Goal: Task Accomplishment & Management: Use online tool/utility

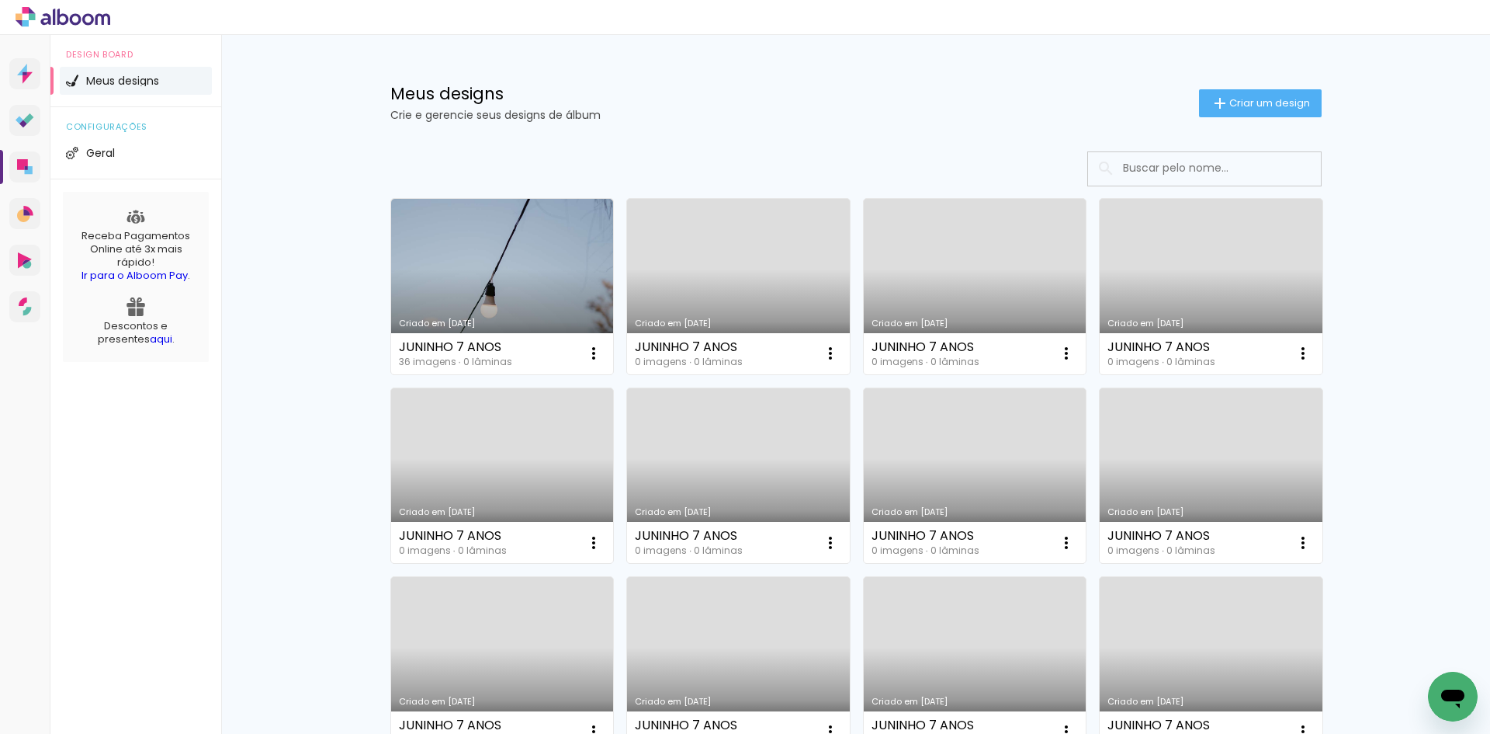
scroll to position [258, 0]
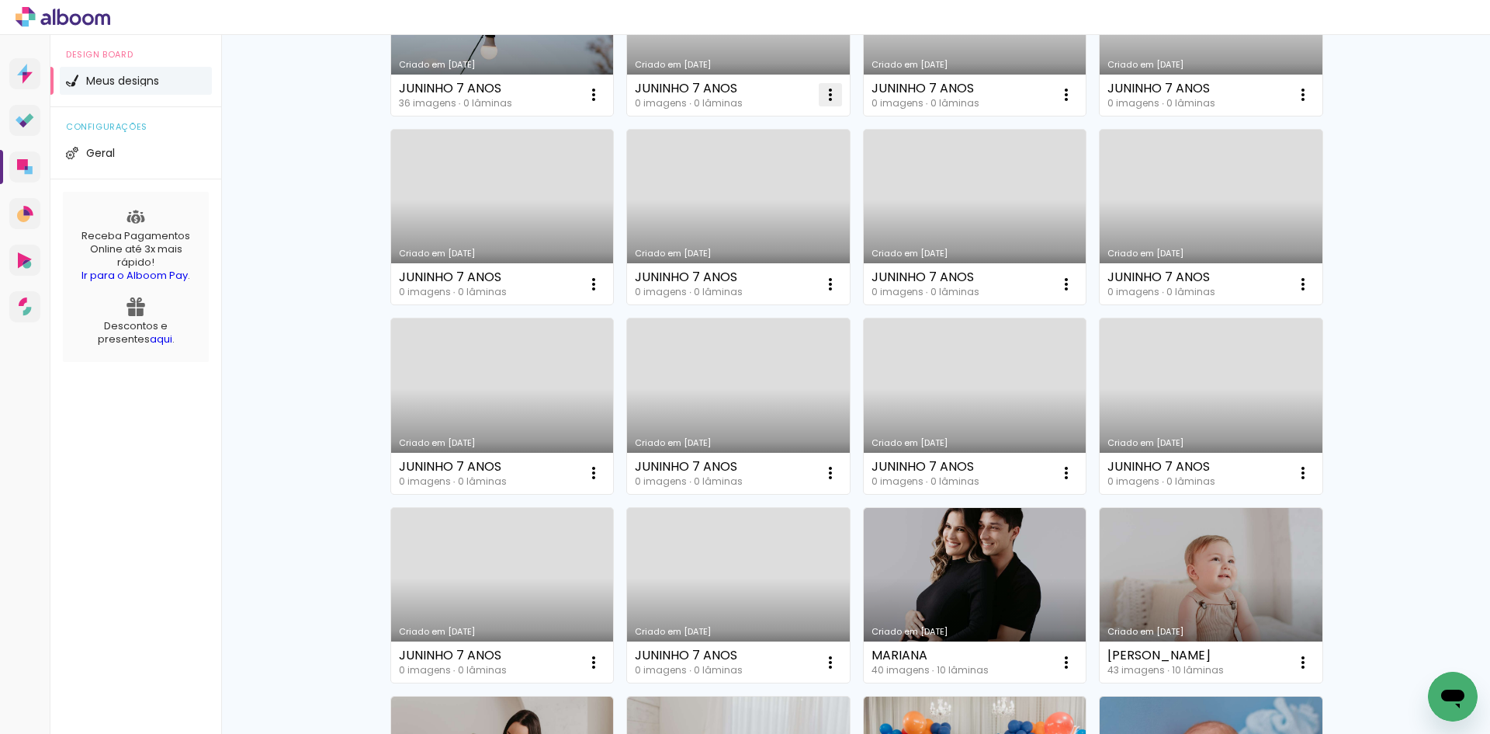
click at [828, 94] on iron-icon at bounding box center [830, 94] width 19 height 19
click at [331, 172] on div "Meus designs Crie e gerencie seus designs de álbum Criar um design Criado em 29…" at bounding box center [855, 601] width 1269 height 1650
click at [824, 92] on iron-icon at bounding box center [830, 94] width 19 height 19
click at [748, 200] on span "Excluir" at bounding box center [736, 197] width 33 height 11
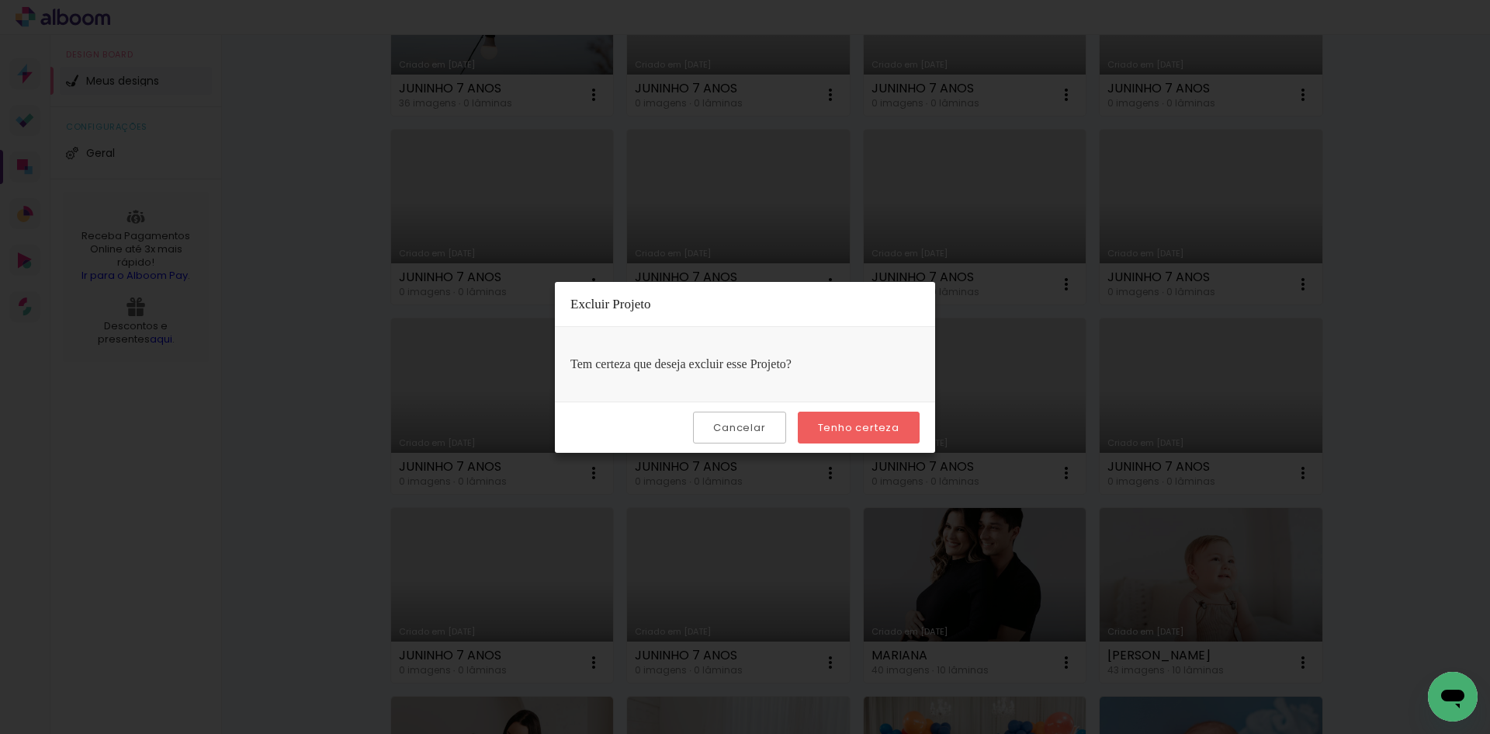
click at [0, 0] on slot "Tenho certeza" at bounding box center [0, 0] width 0 height 0
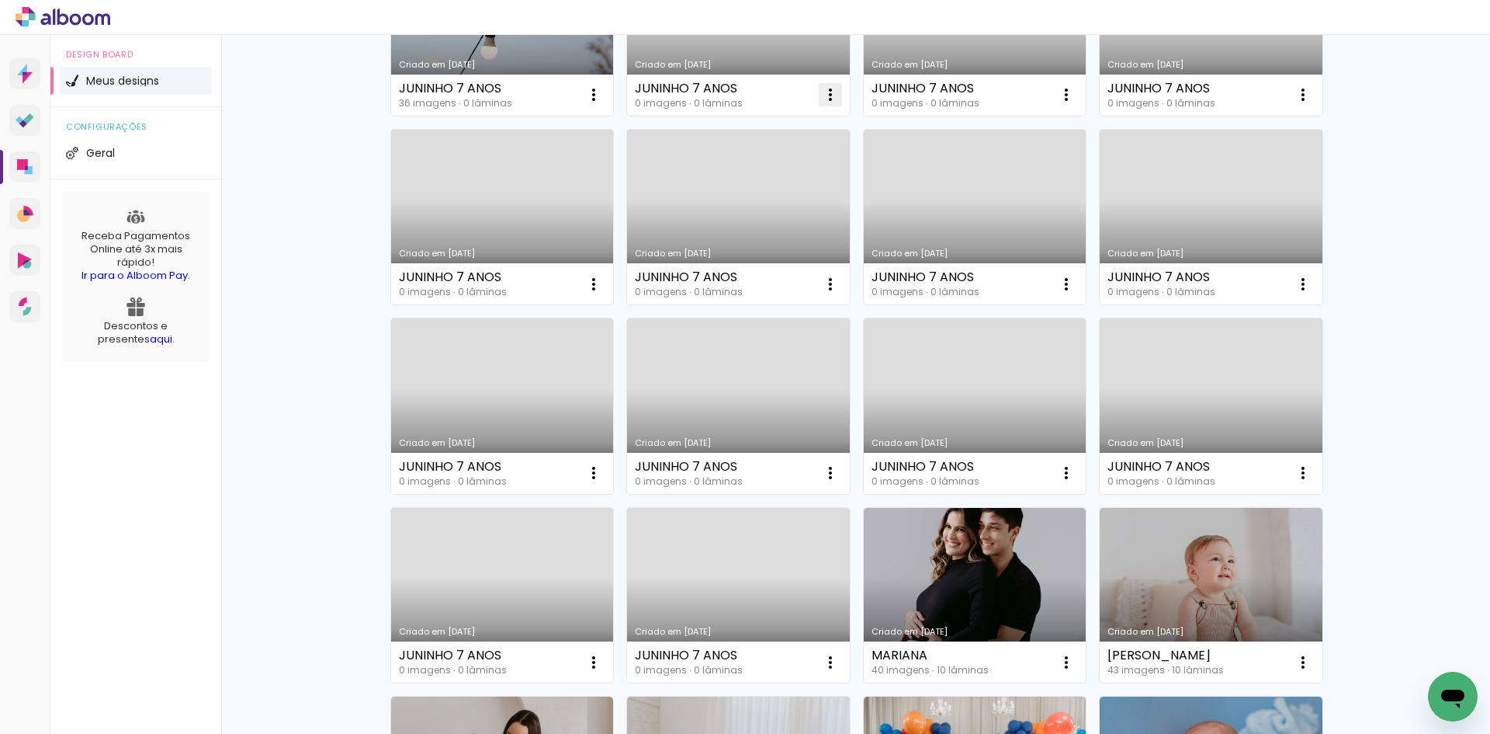
click at [821, 93] on iron-icon at bounding box center [830, 94] width 19 height 19
click at [738, 199] on span "Excluir" at bounding box center [736, 197] width 33 height 11
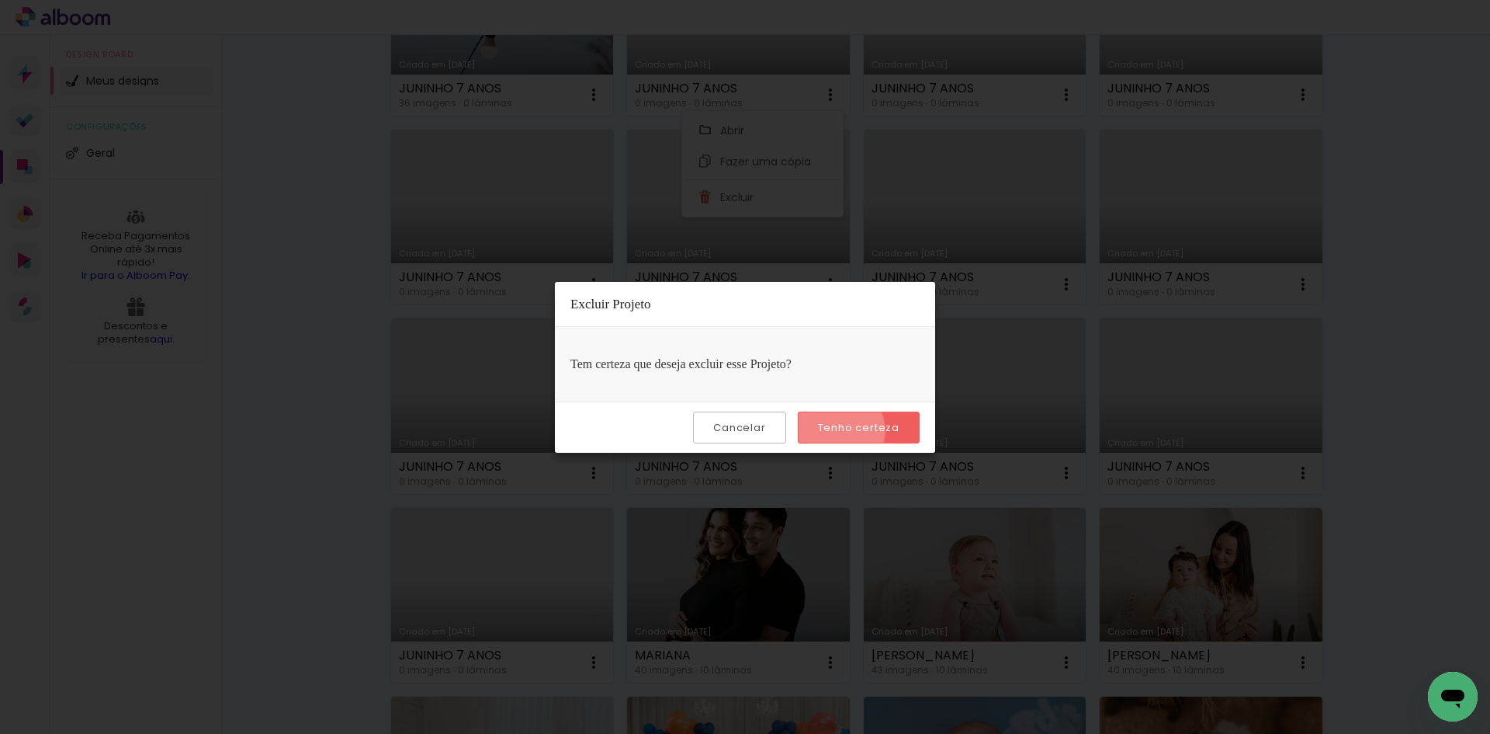
click at [0, 0] on slot "Tenho certeza" at bounding box center [0, 0] width 0 height 0
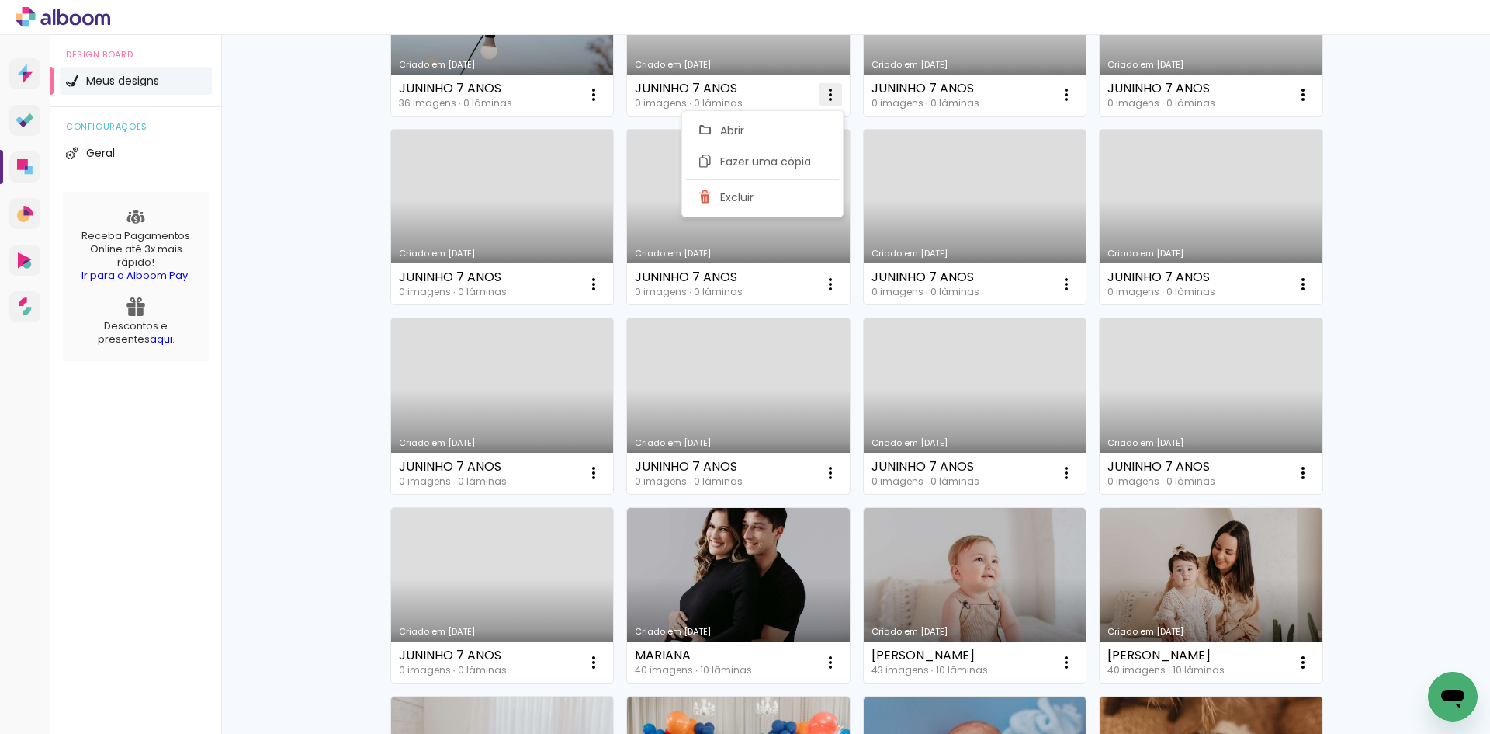
click at [829, 92] on iron-icon at bounding box center [830, 94] width 19 height 19
click at [826, 99] on iron-icon at bounding box center [830, 94] width 19 height 19
click at [751, 195] on span "Excluir" at bounding box center [736, 197] width 33 height 11
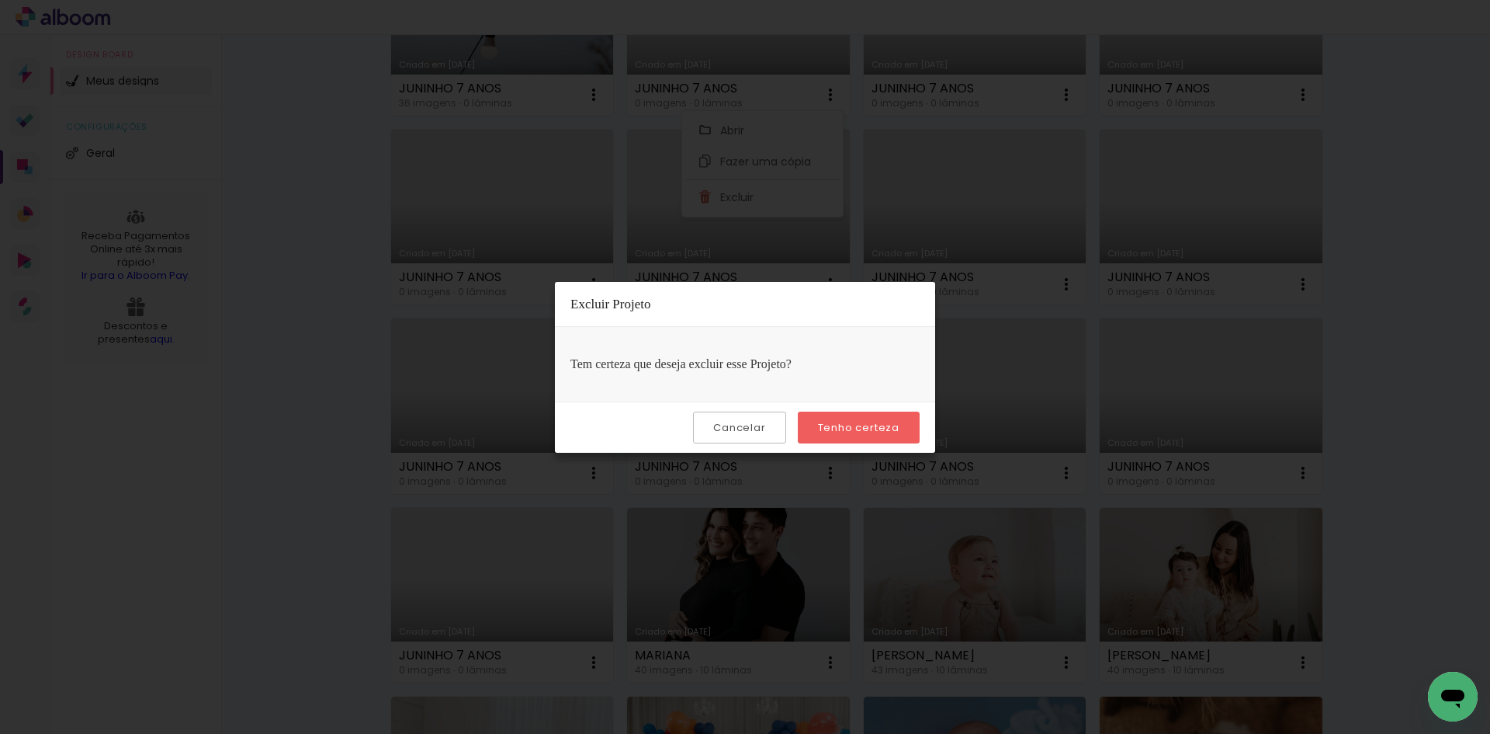
click at [0, 0] on slot "Tenho certeza" at bounding box center [0, 0] width 0 height 0
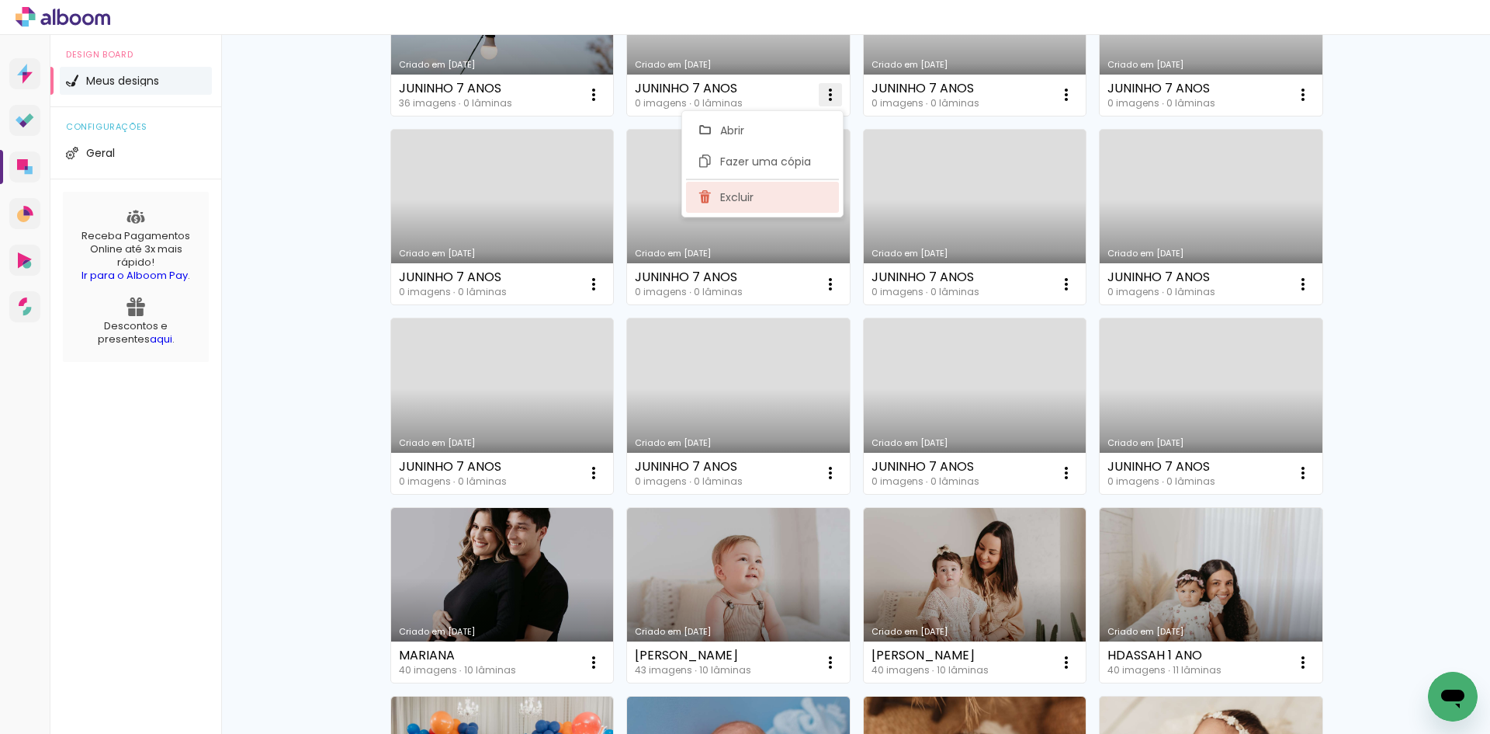
click at [746, 200] on span "Excluir" at bounding box center [736, 197] width 33 height 11
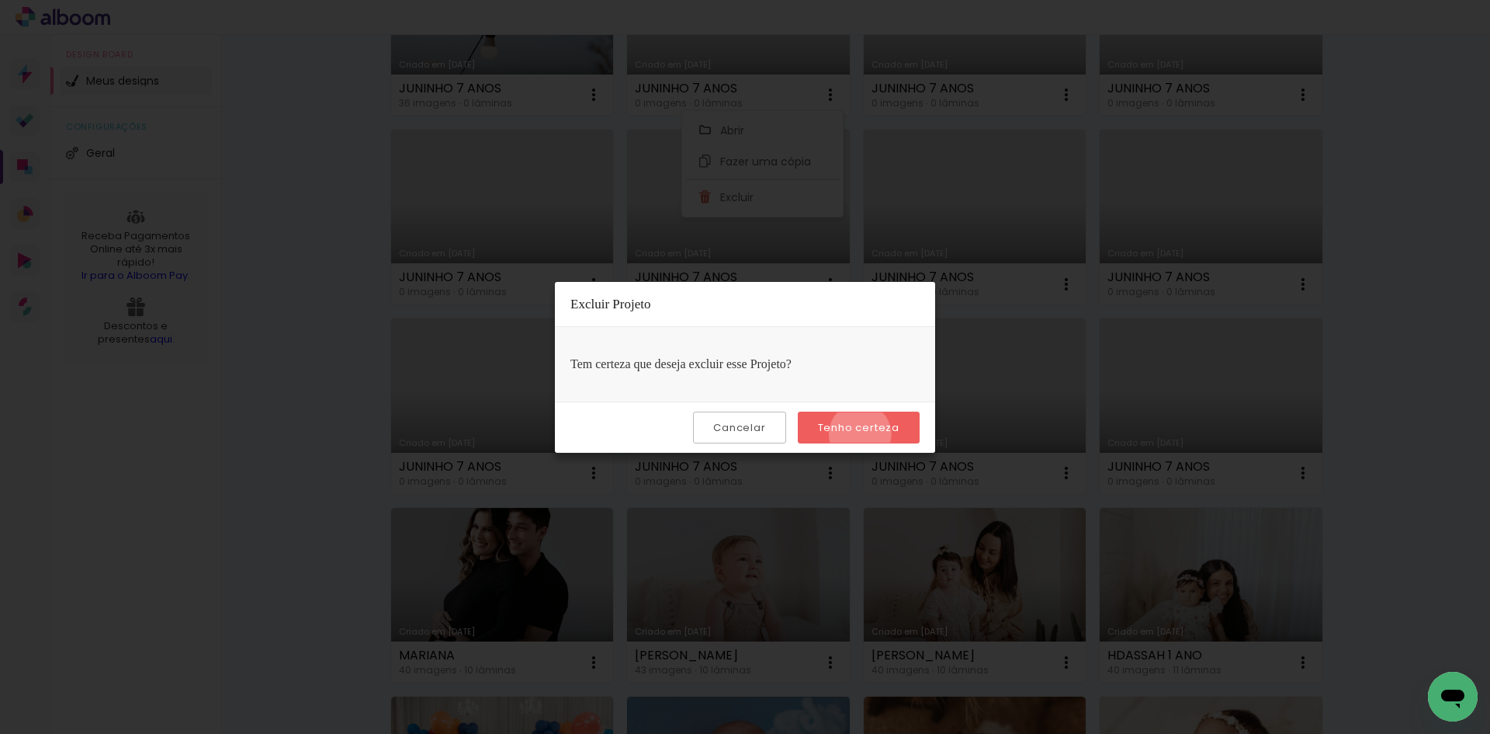
drag, startPoint x: 862, startPoint y: 434, endPoint x: 778, endPoint y: 206, distance: 242.7
click at [862, 435] on paper-button "Tenho certeza" at bounding box center [859, 427] width 122 height 32
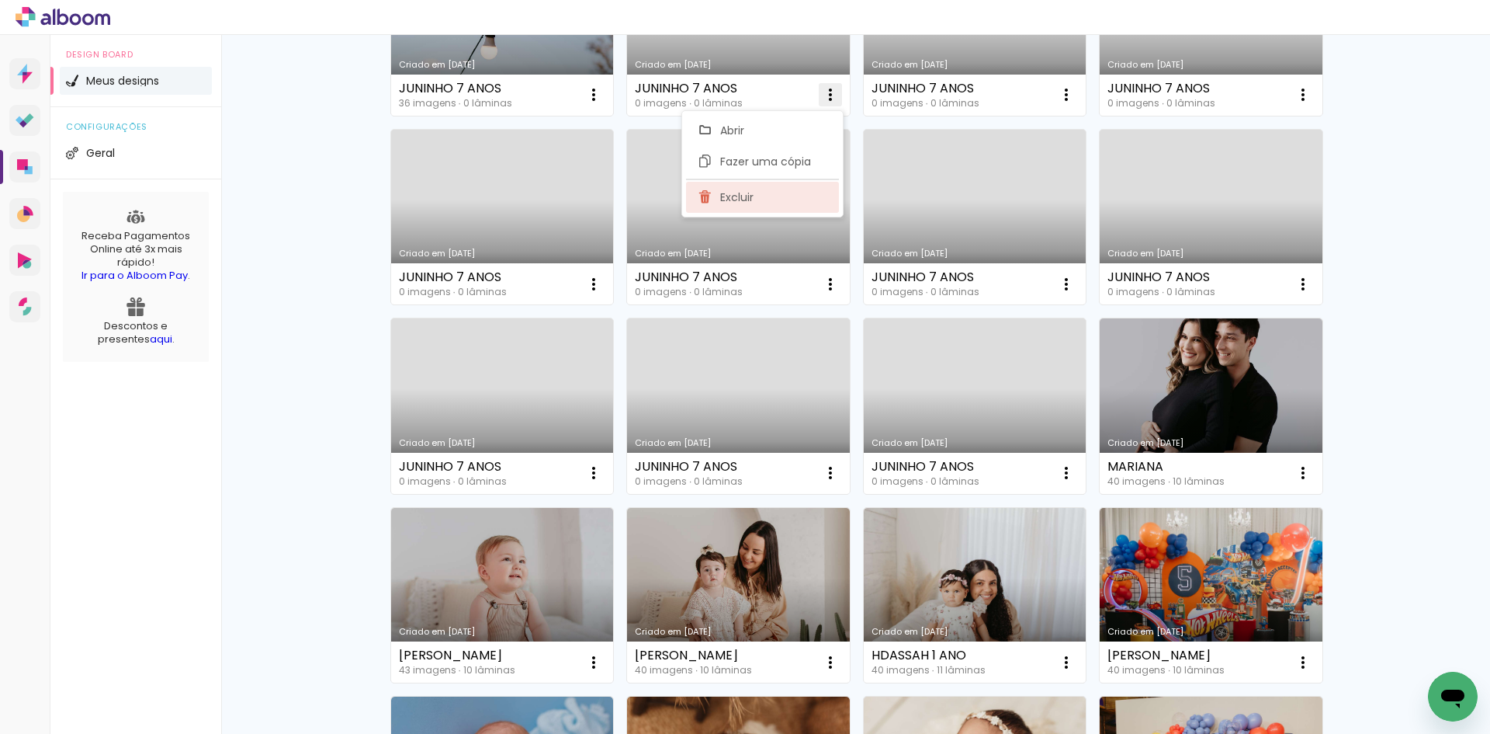
click at [736, 193] on span "Excluir" at bounding box center [736, 197] width 33 height 11
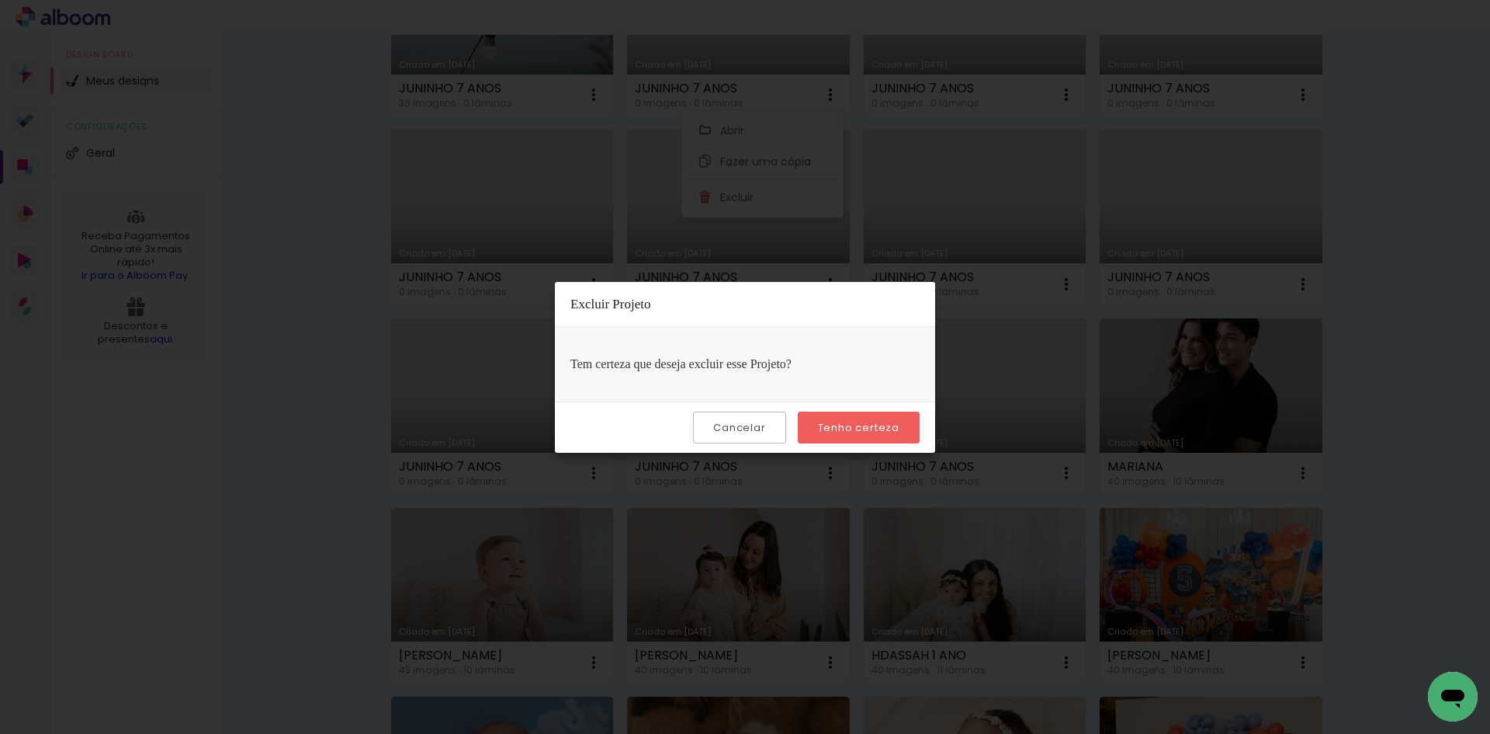
click at [0, 0] on slot "Tenho certeza" at bounding box center [0, 0] width 0 height 0
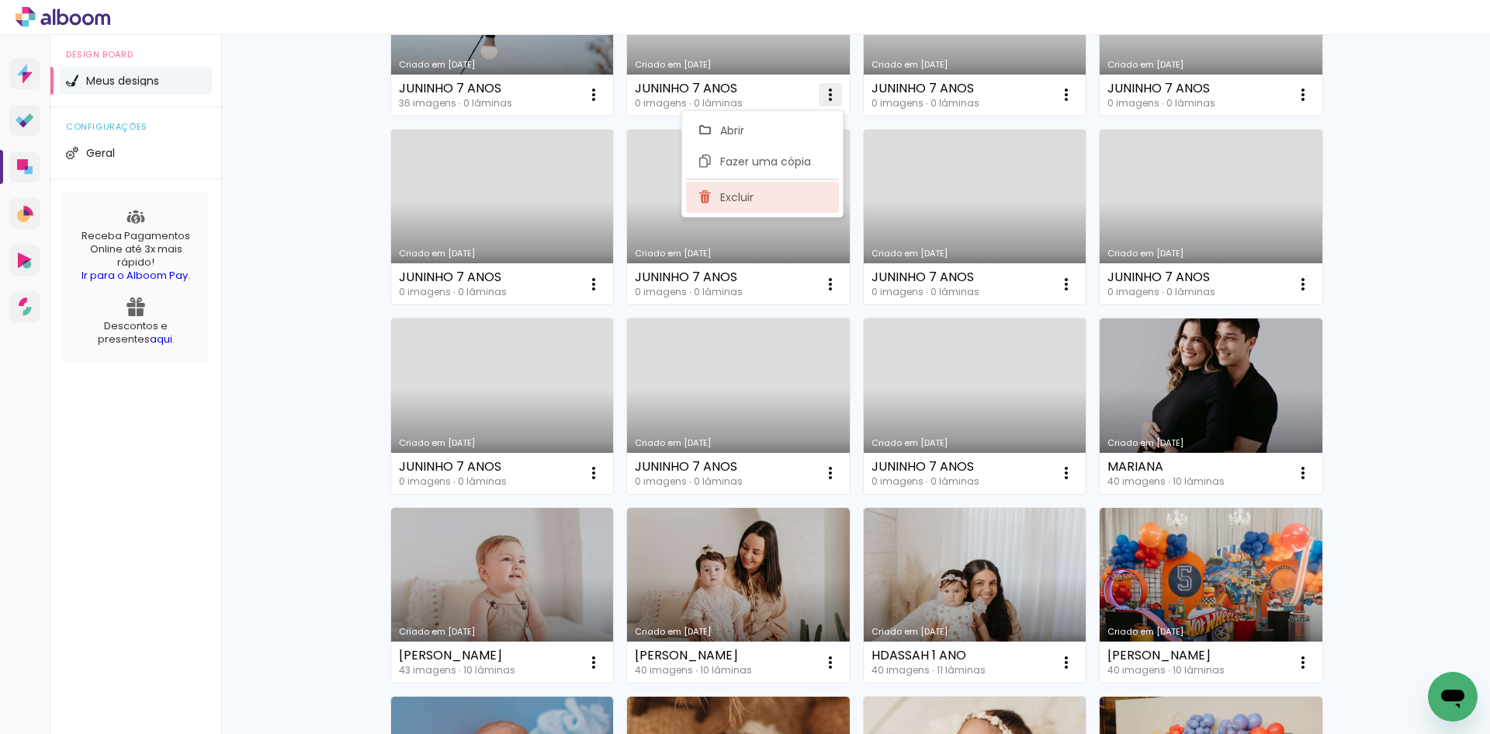
click at [740, 198] on span "Excluir" at bounding box center [736, 197] width 33 height 11
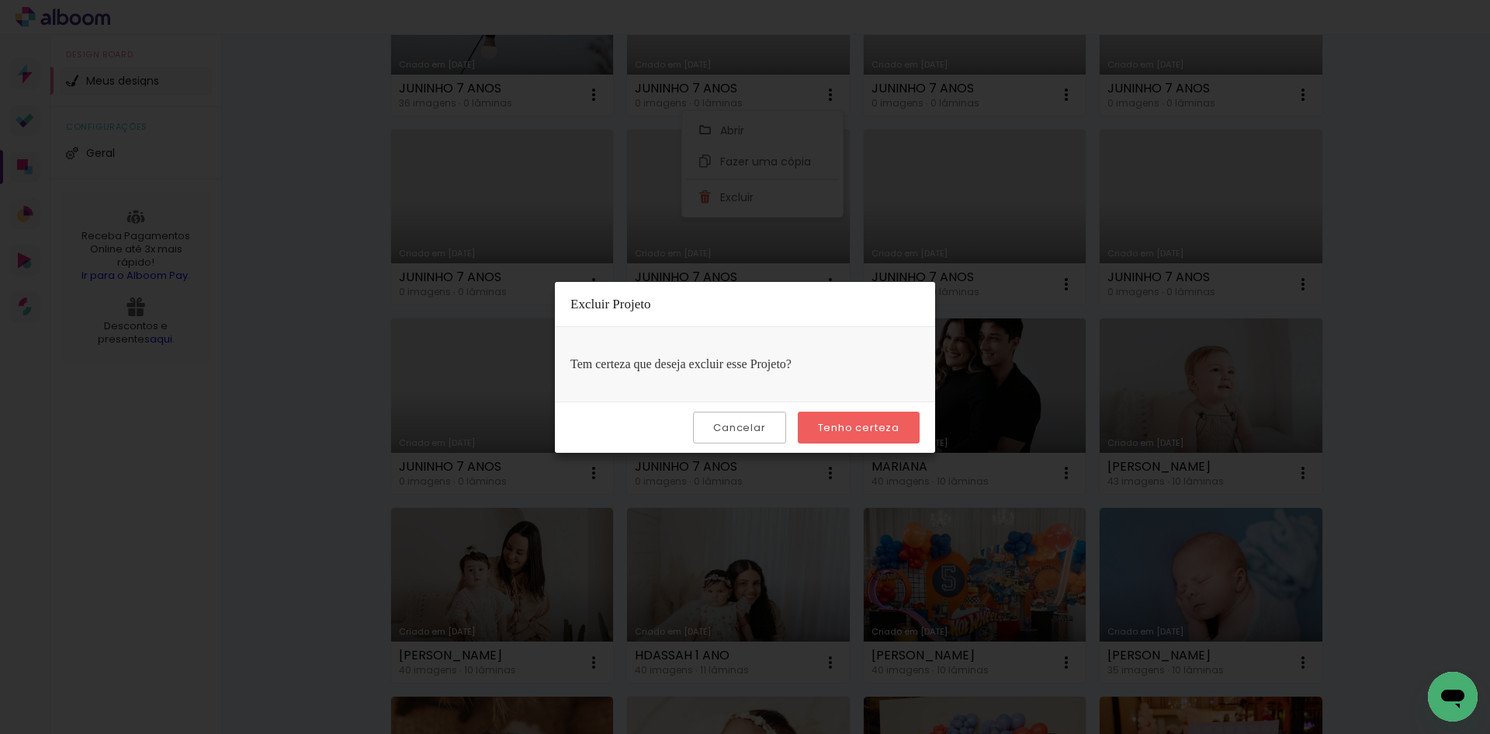
click at [0, 0] on slot "Tenho certeza" at bounding box center [0, 0] width 0 height 0
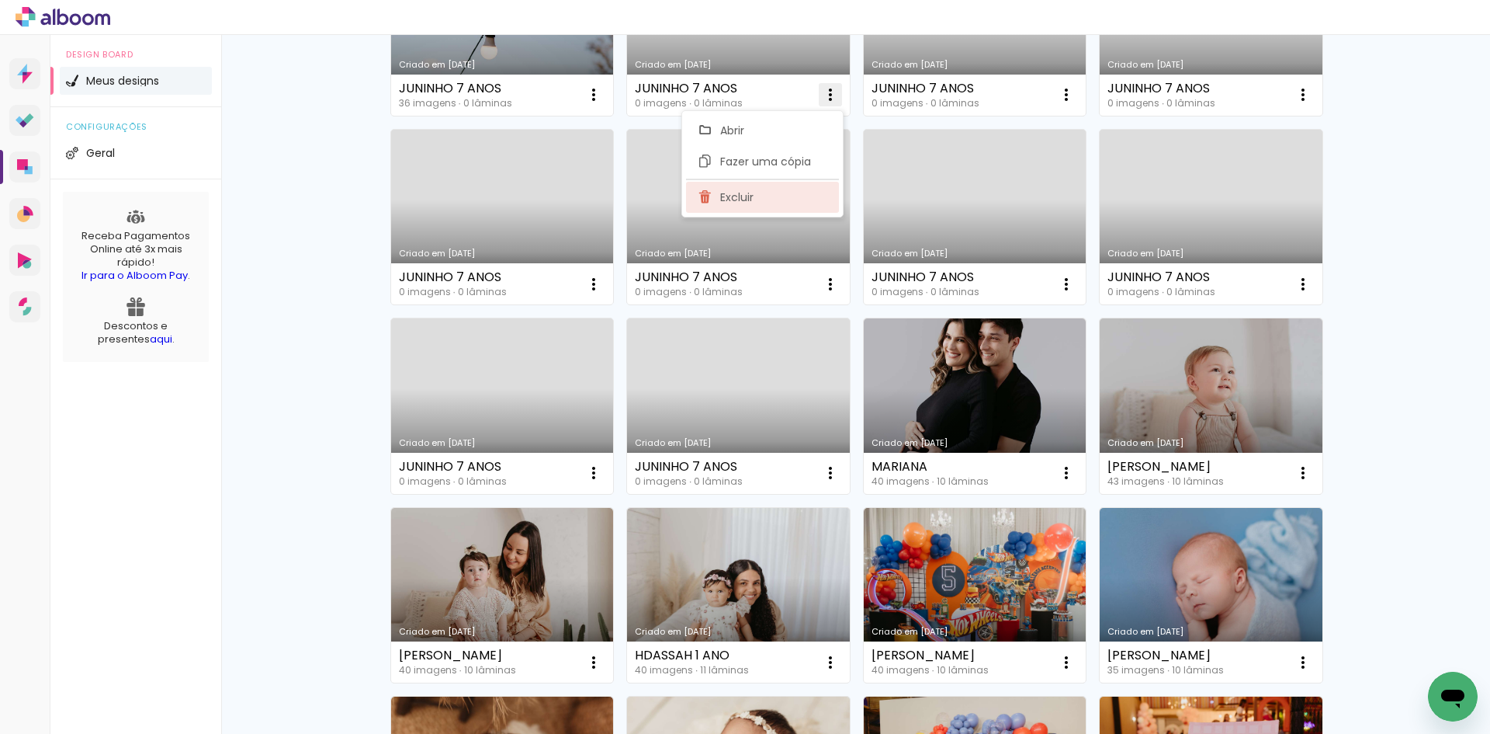
click at [743, 199] on span "Excluir" at bounding box center [736, 197] width 33 height 11
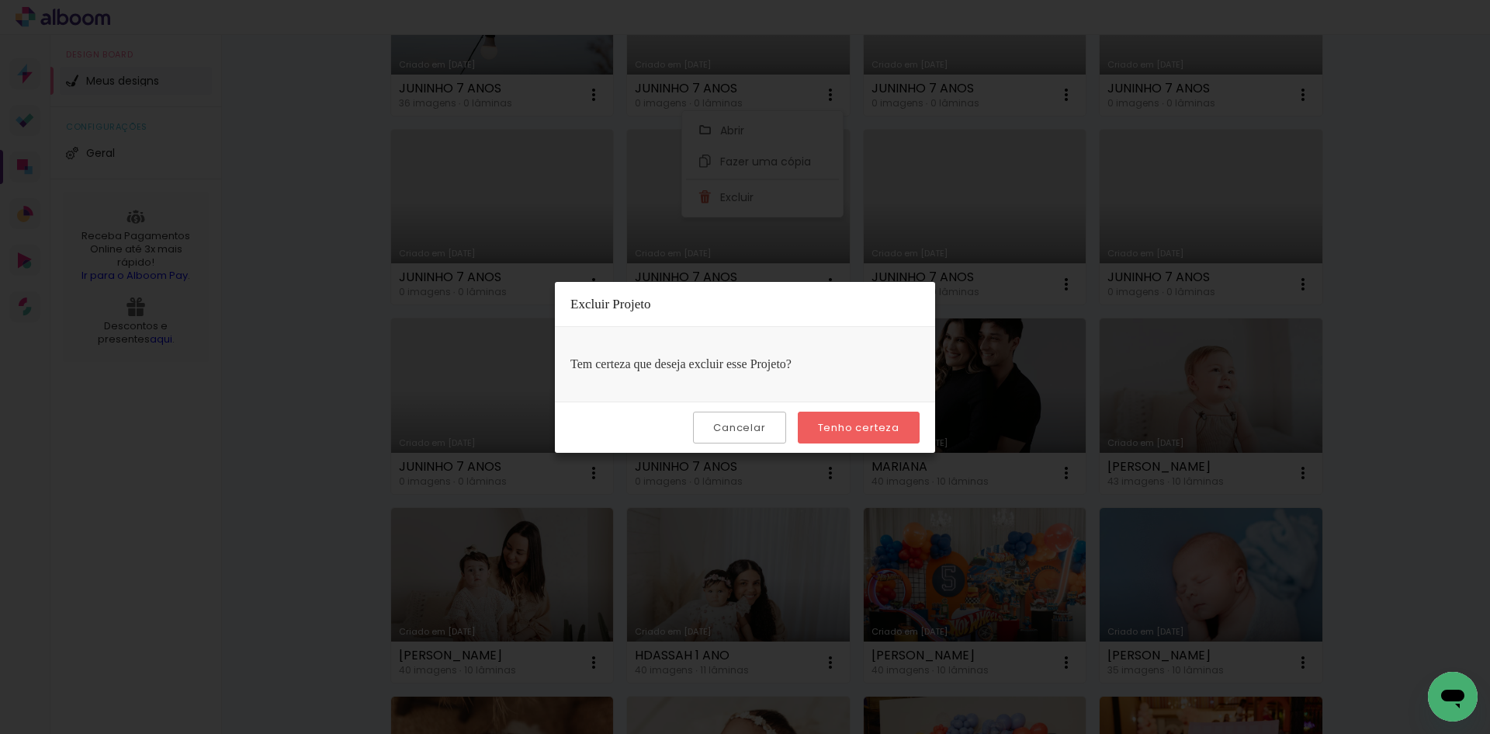
click at [0, 0] on slot "Tenho certeza" at bounding box center [0, 0] width 0 height 0
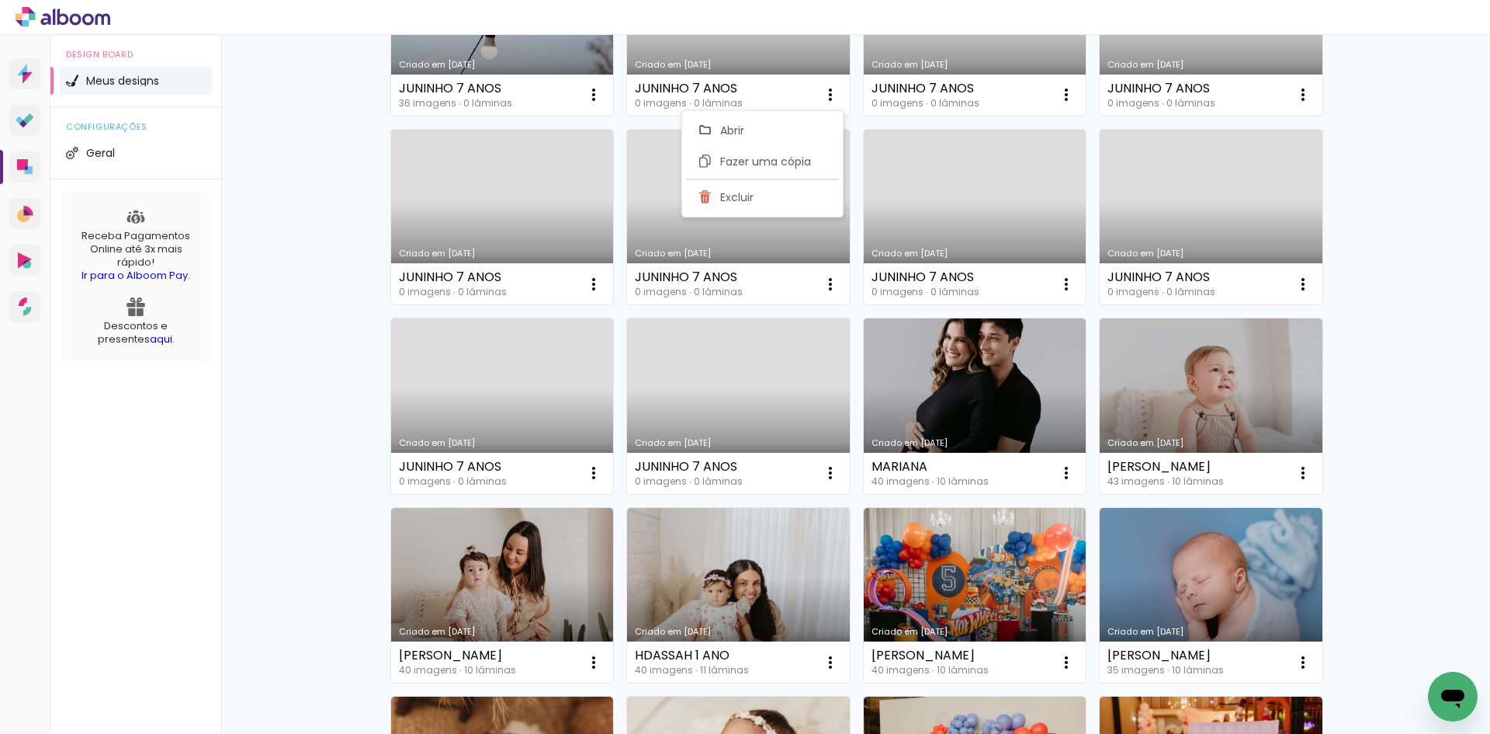
click at [733, 189] on paper-item "Excluir" at bounding box center [762, 197] width 153 height 31
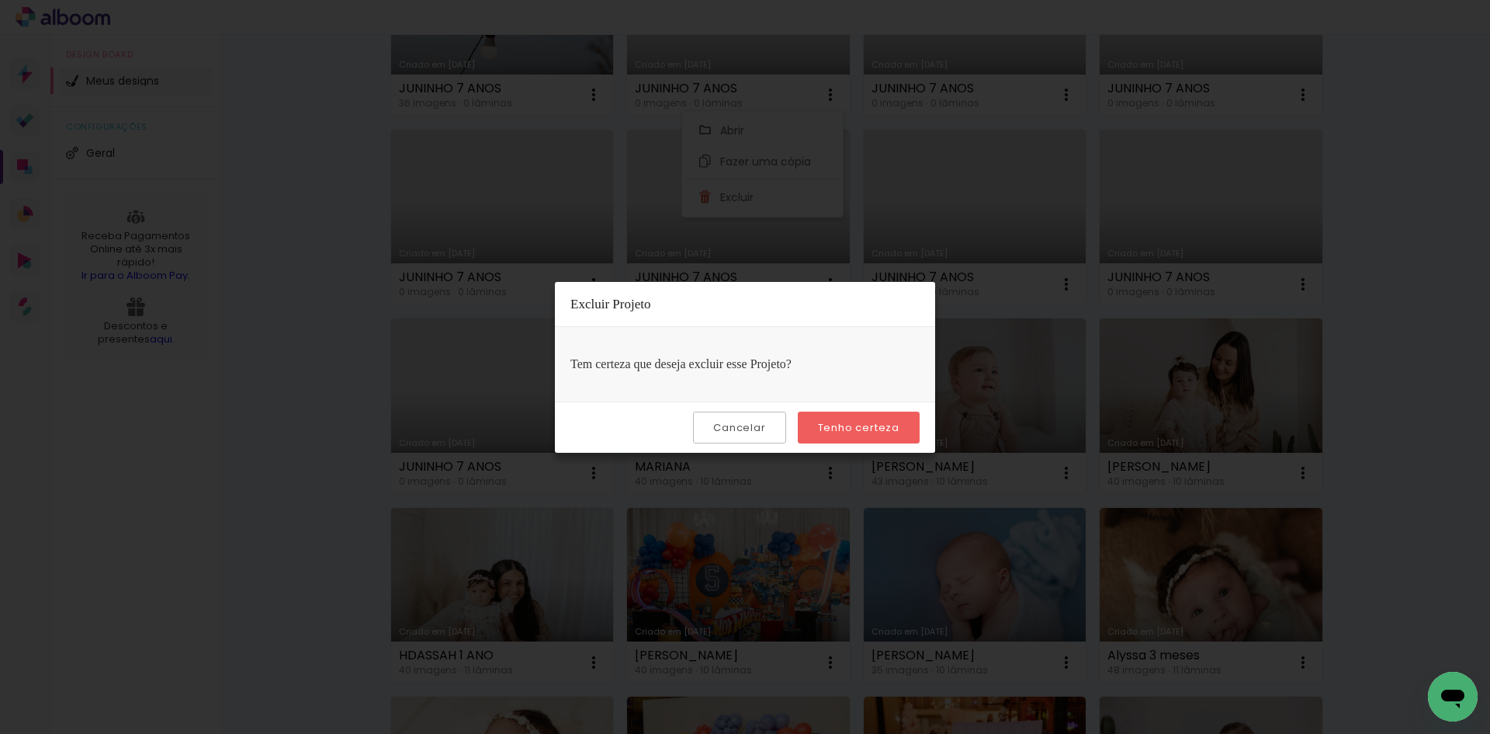
click at [0, 0] on slot "Tenho certeza" at bounding box center [0, 0] width 0 height 0
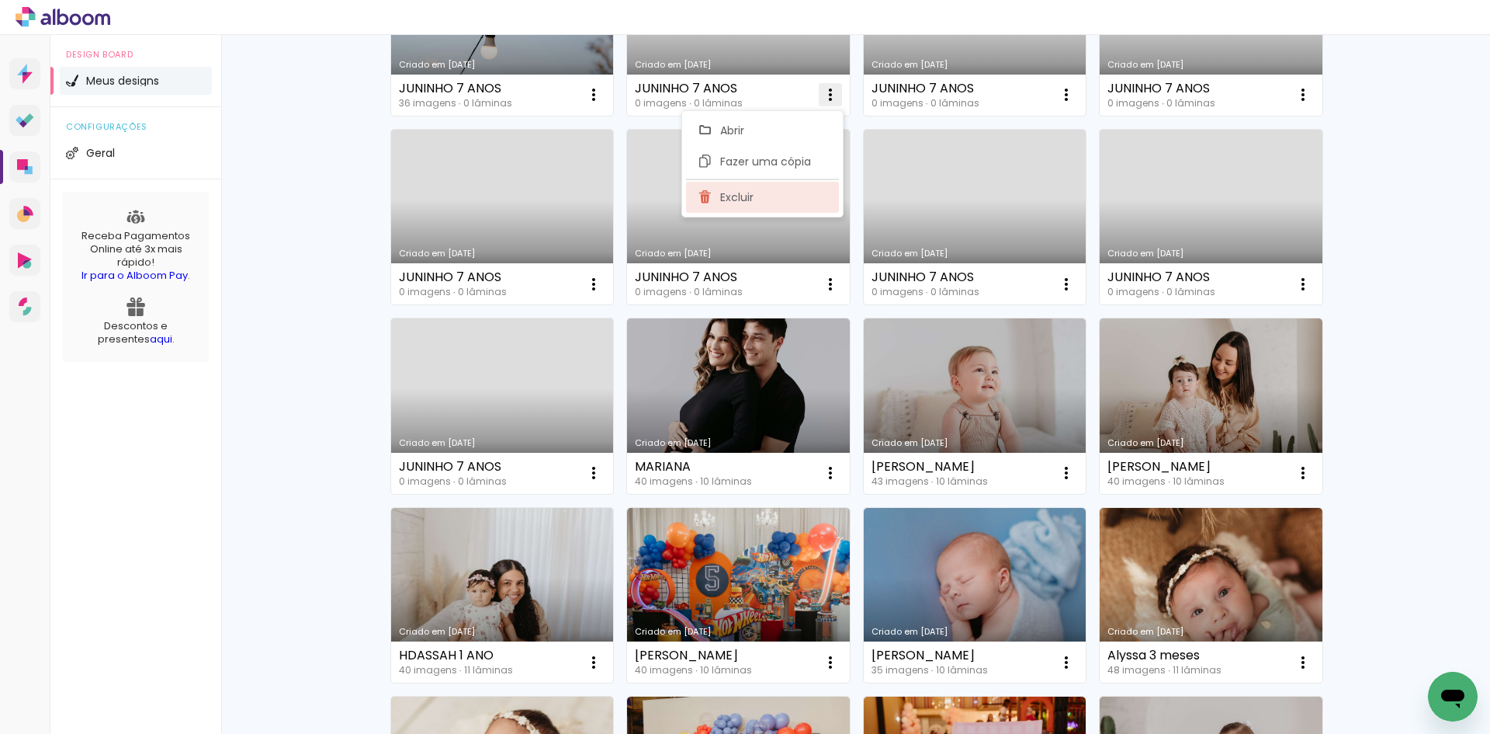
click at [741, 198] on span "Excluir" at bounding box center [736, 197] width 33 height 11
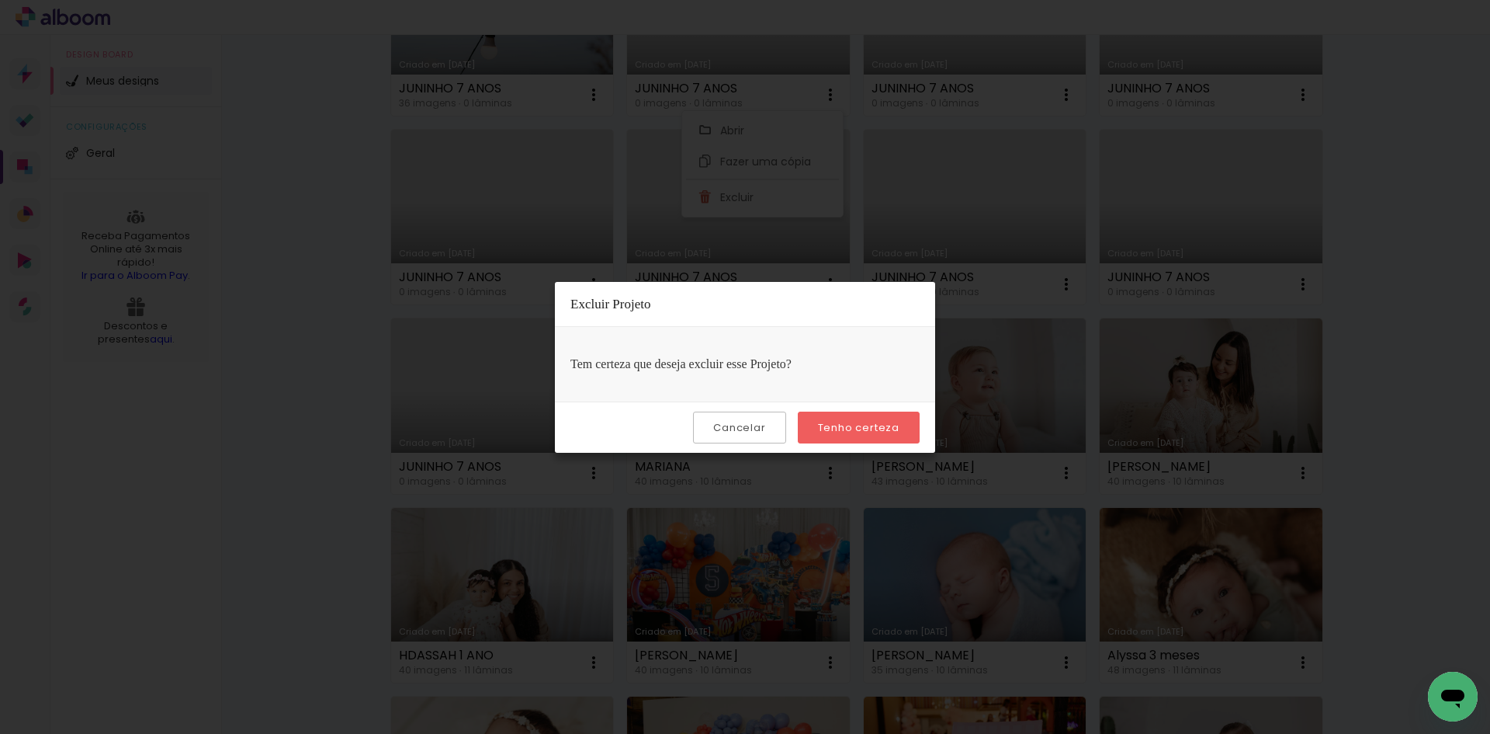
click at [0, 0] on slot "Tenho certeza" at bounding box center [0, 0] width 0 height 0
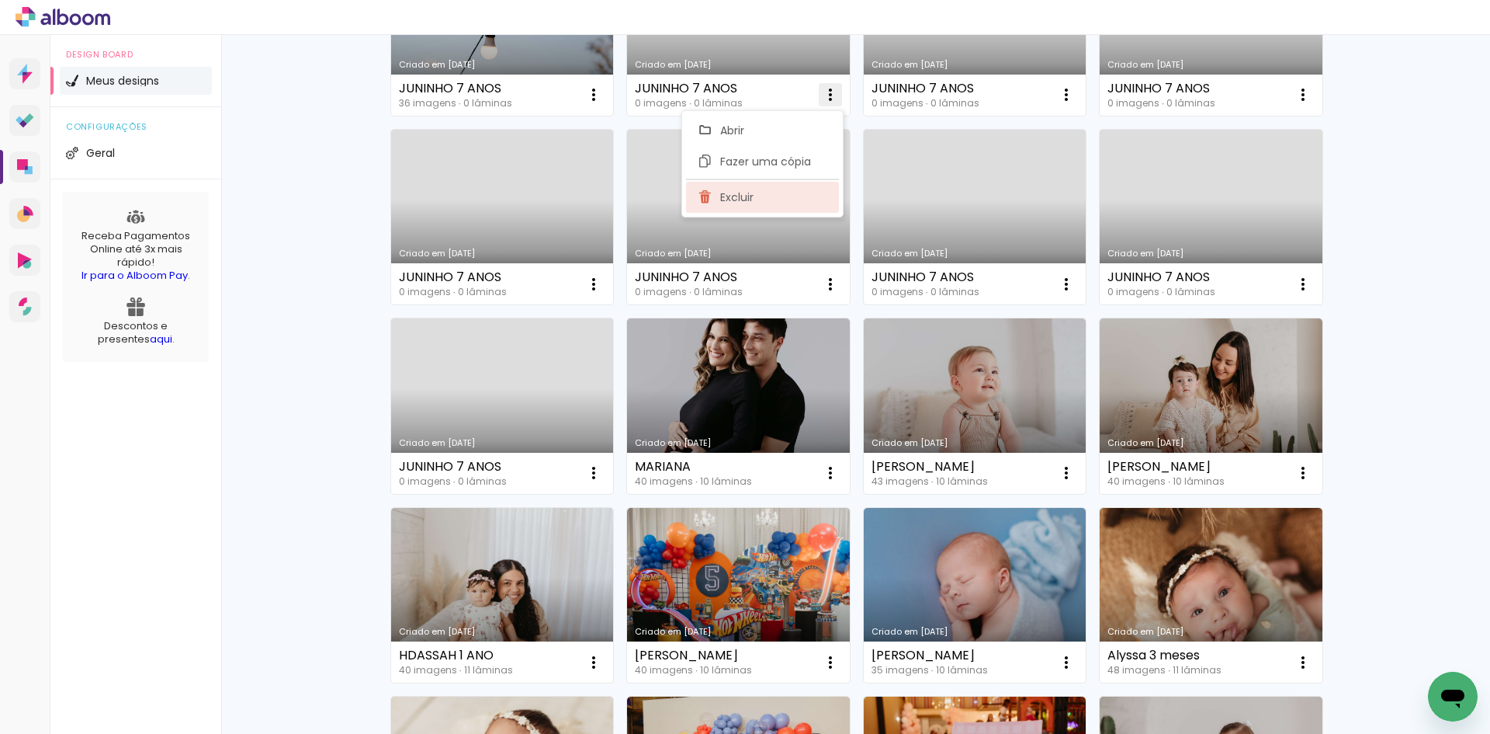
click at [724, 192] on span "Excluir" at bounding box center [736, 197] width 33 height 11
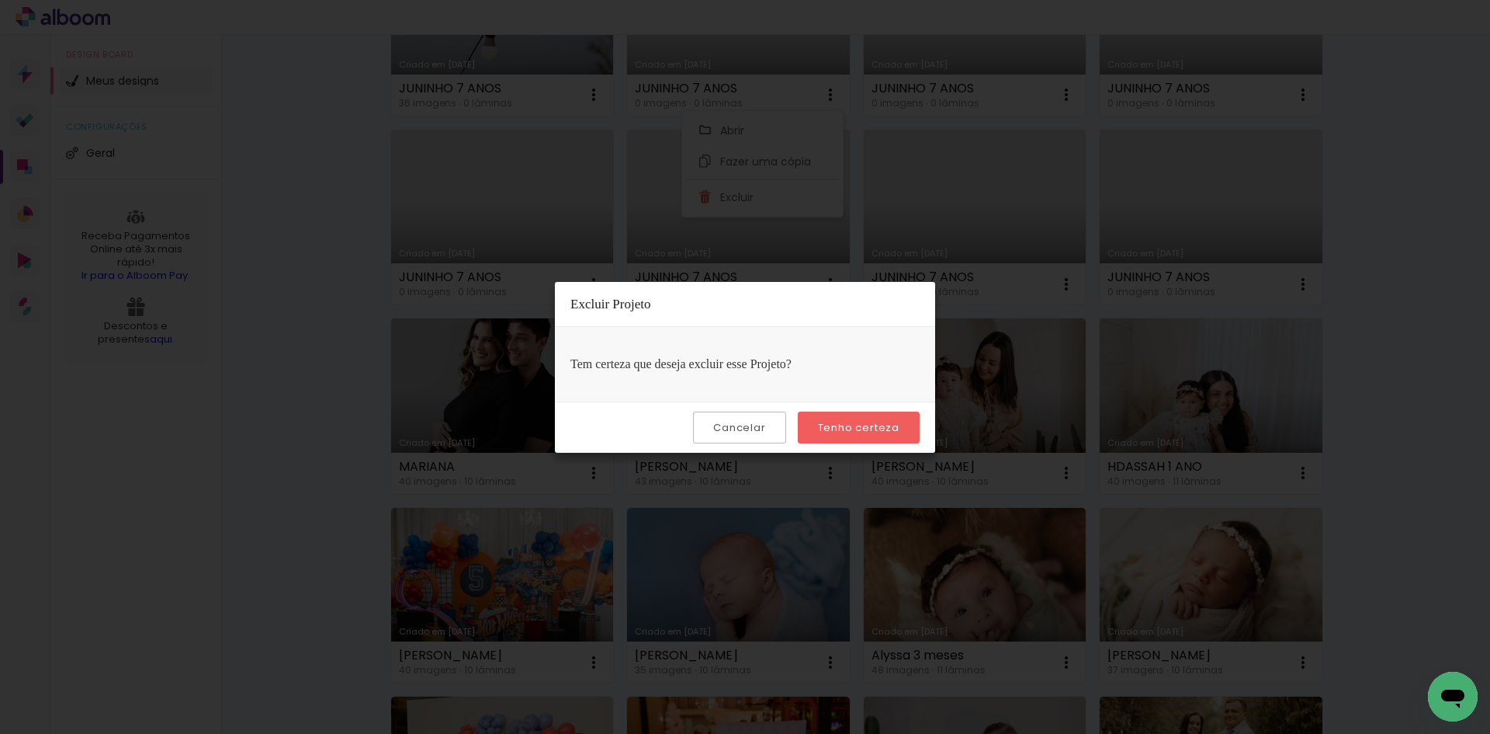
click at [0, 0] on slot "Tenho certeza" at bounding box center [0, 0] width 0 height 0
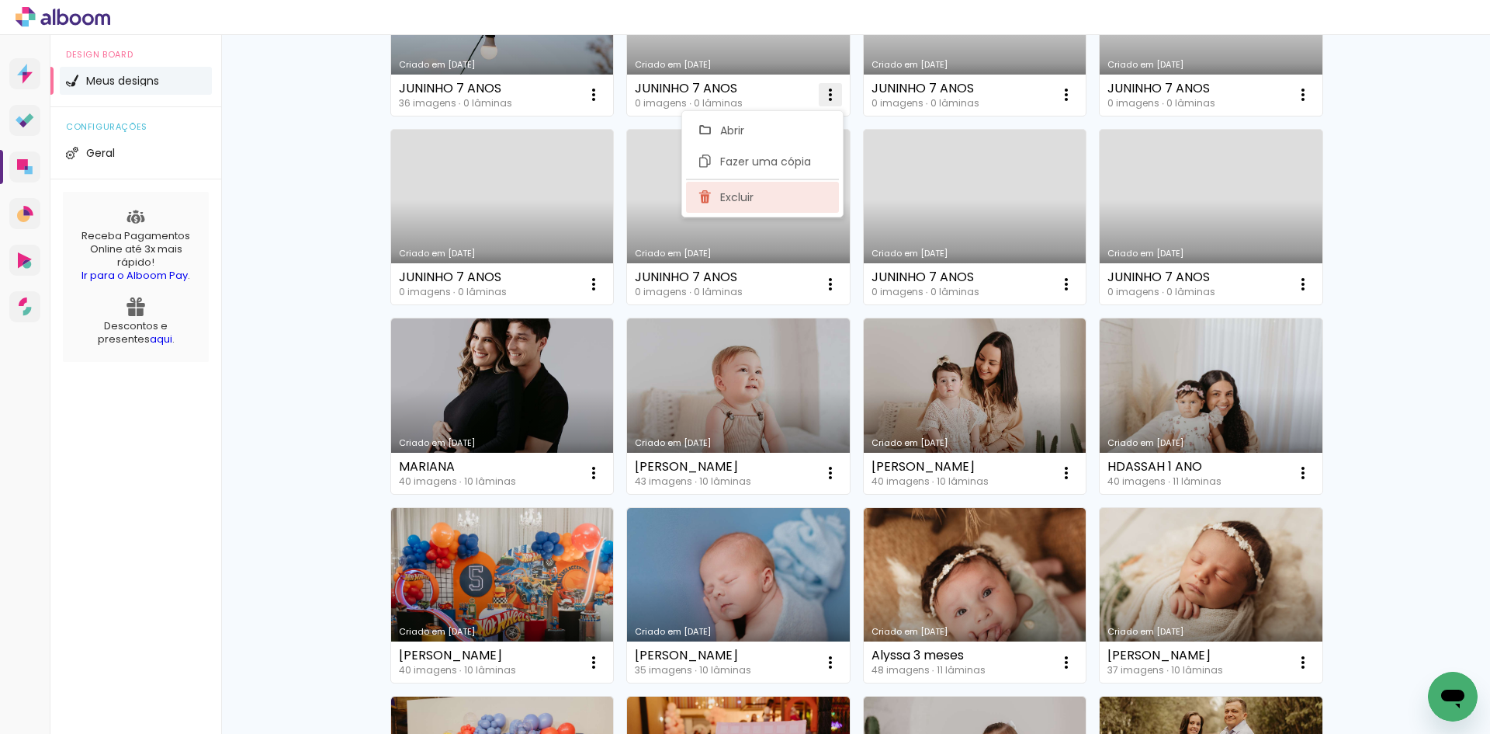
click at [741, 198] on span "Excluir" at bounding box center [736, 197] width 33 height 11
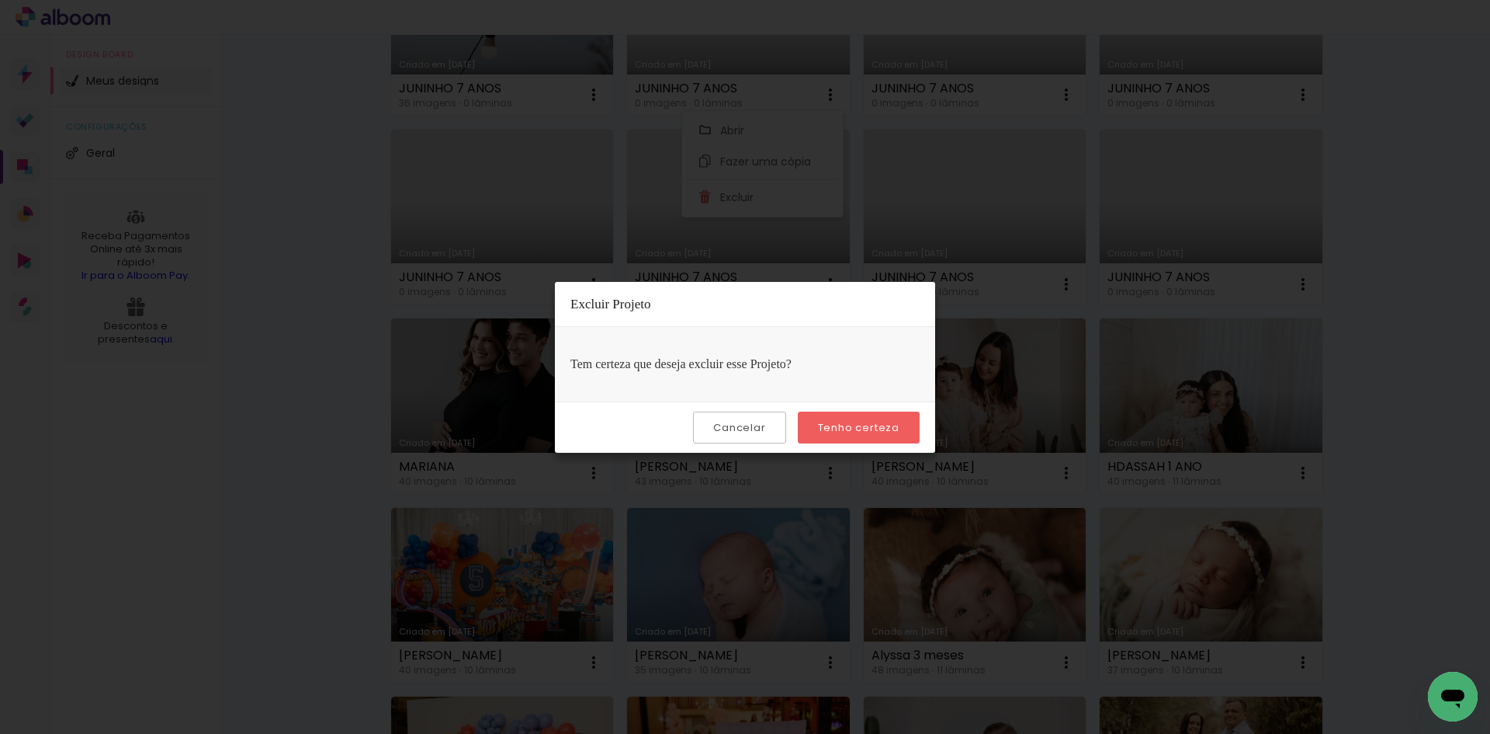
click at [0, 0] on slot "Tenho certeza" at bounding box center [0, 0] width 0 height 0
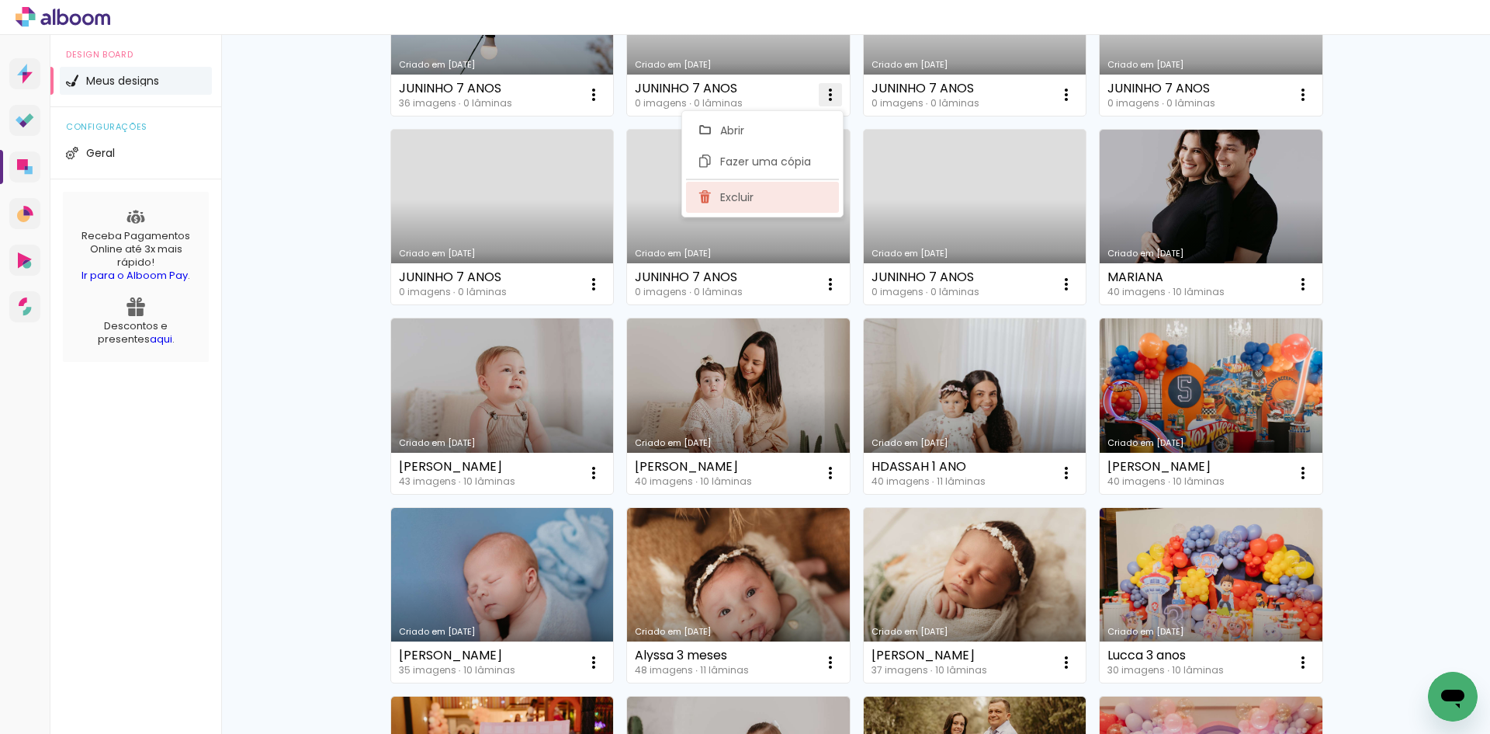
click at [751, 196] on span "Excluir" at bounding box center [736, 197] width 33 height 11
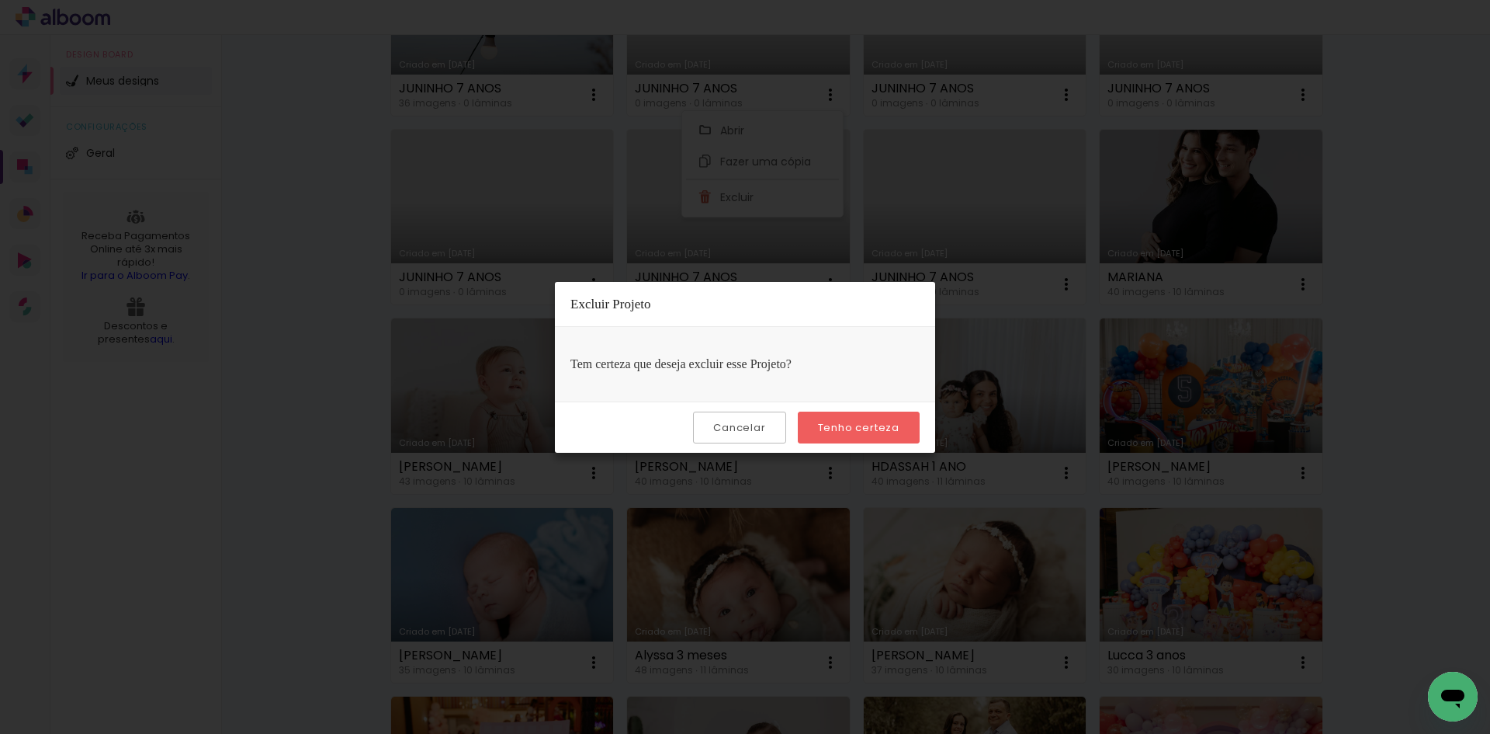
click at [830, 411] on div "Cancelar Tenho certeza" at bounding box center [745, 426] width 380 height 51
click at [0, 0] on slot "Tenho certeza" at bounding box center [0, 0] width 0 height 0
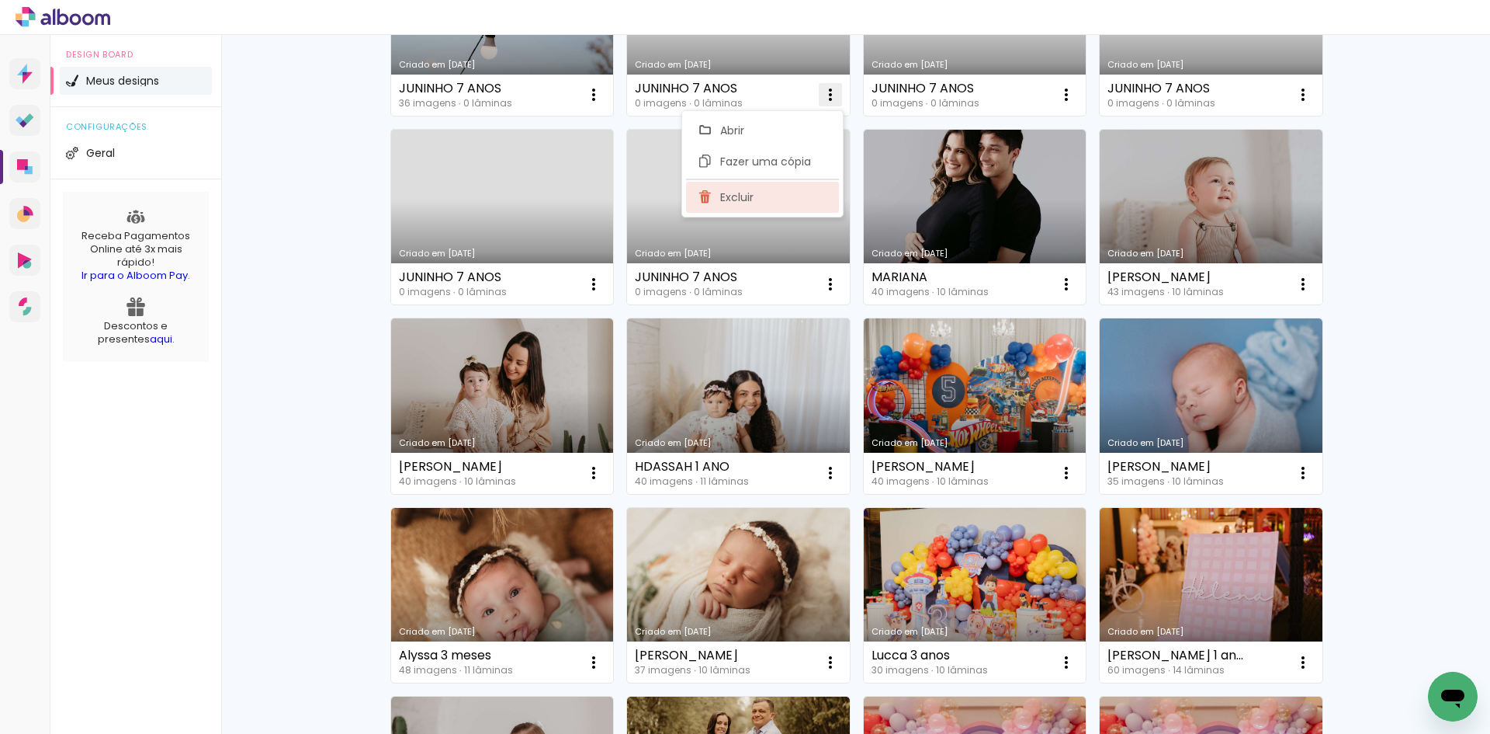
click at [742, 193] on span "Excluir" at bounding box center [736, 197] width 33 height 11
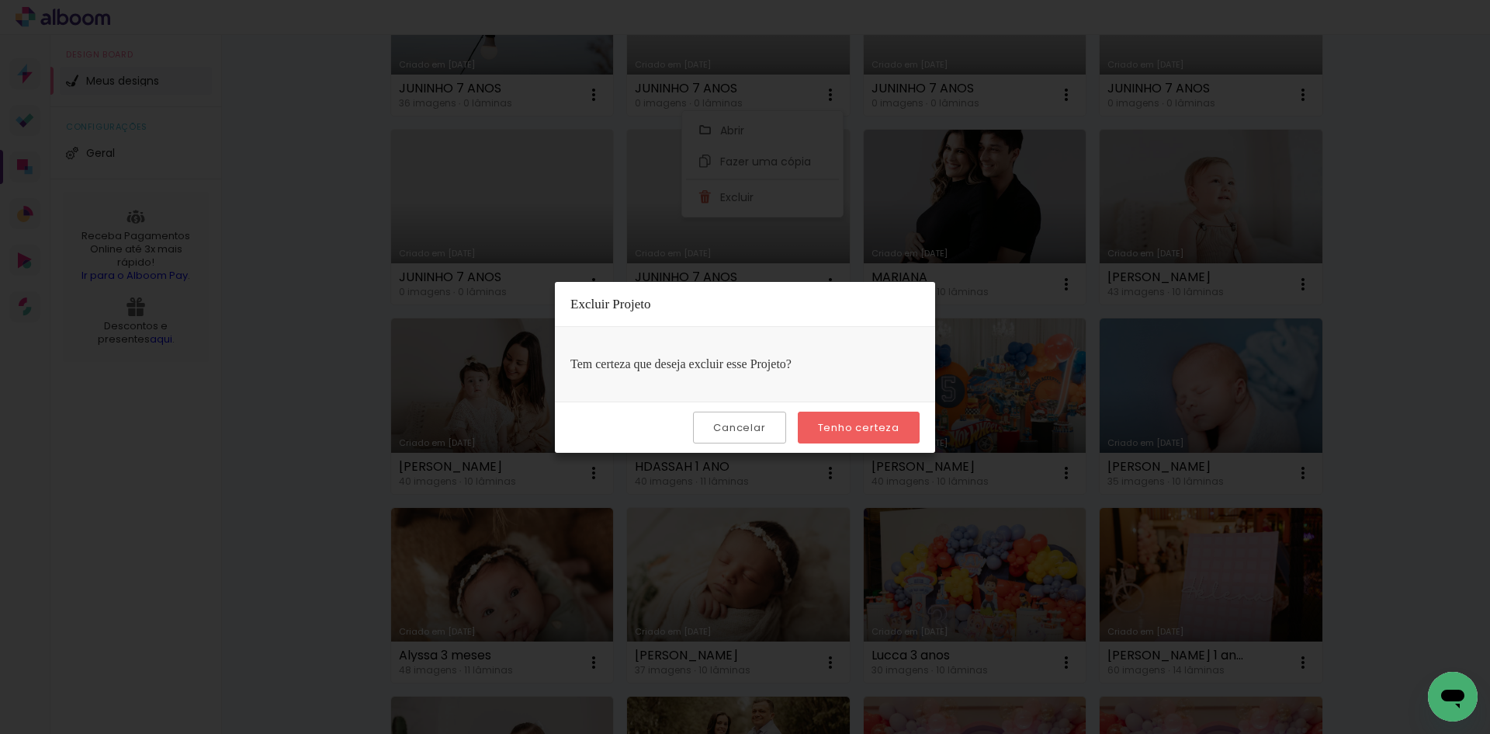
click at [0, 0] on slot "Tenho certeza" at bounding box center [0, 0] width 0 height 0
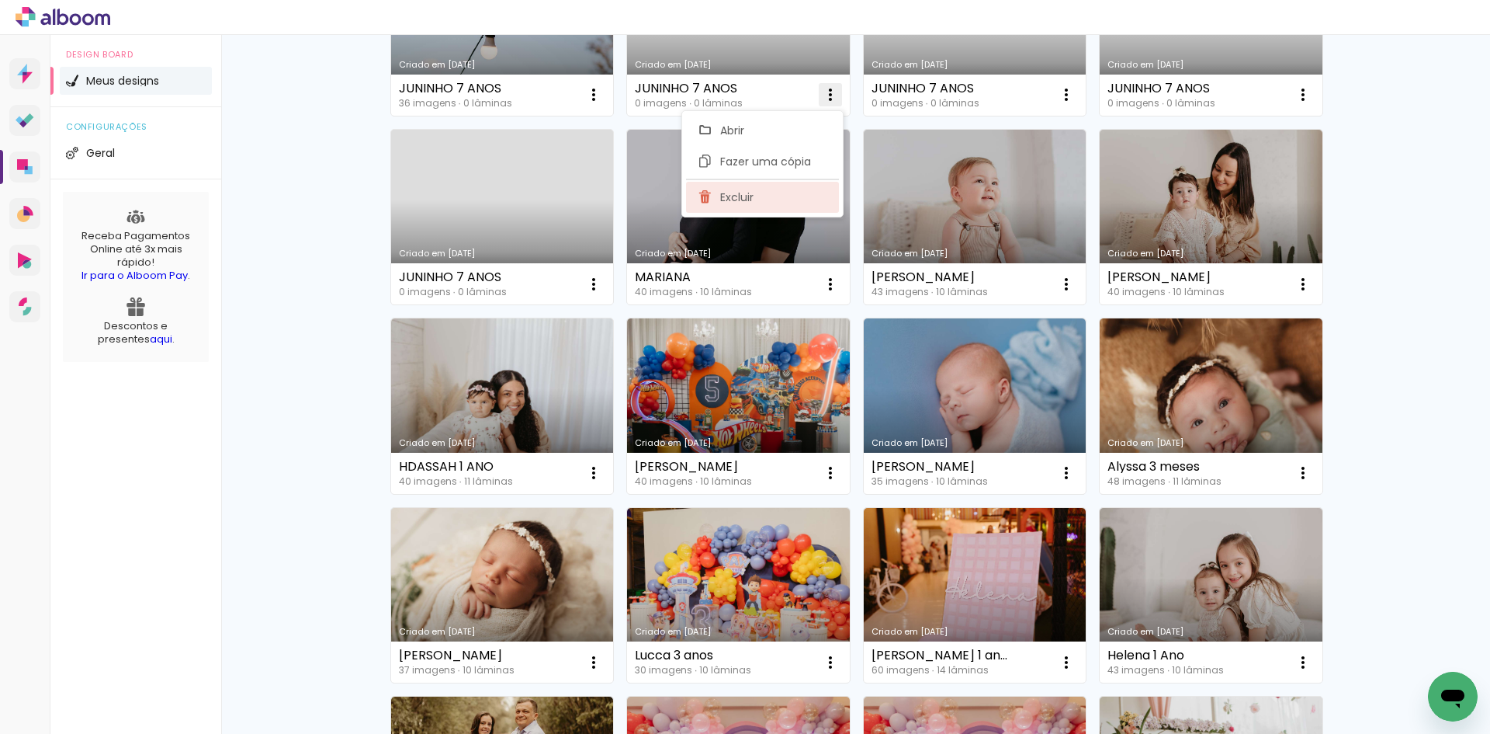
click at [737, 193] on span "Excluir" at bounding box center [736, 197] width 33 height 11
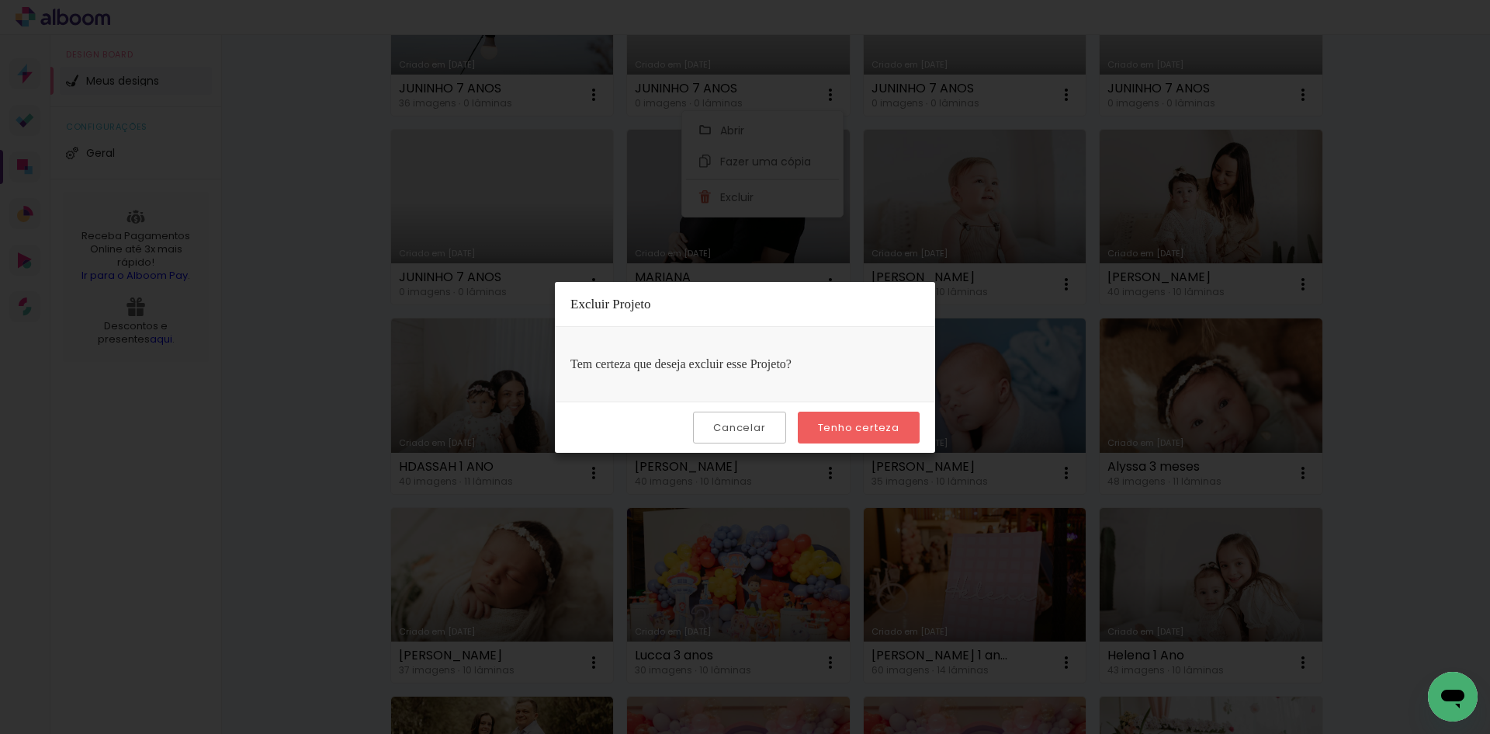
click at [0, 0] on slot "Tenho certeza" at bounding box center [0, 0] width 0 height 0
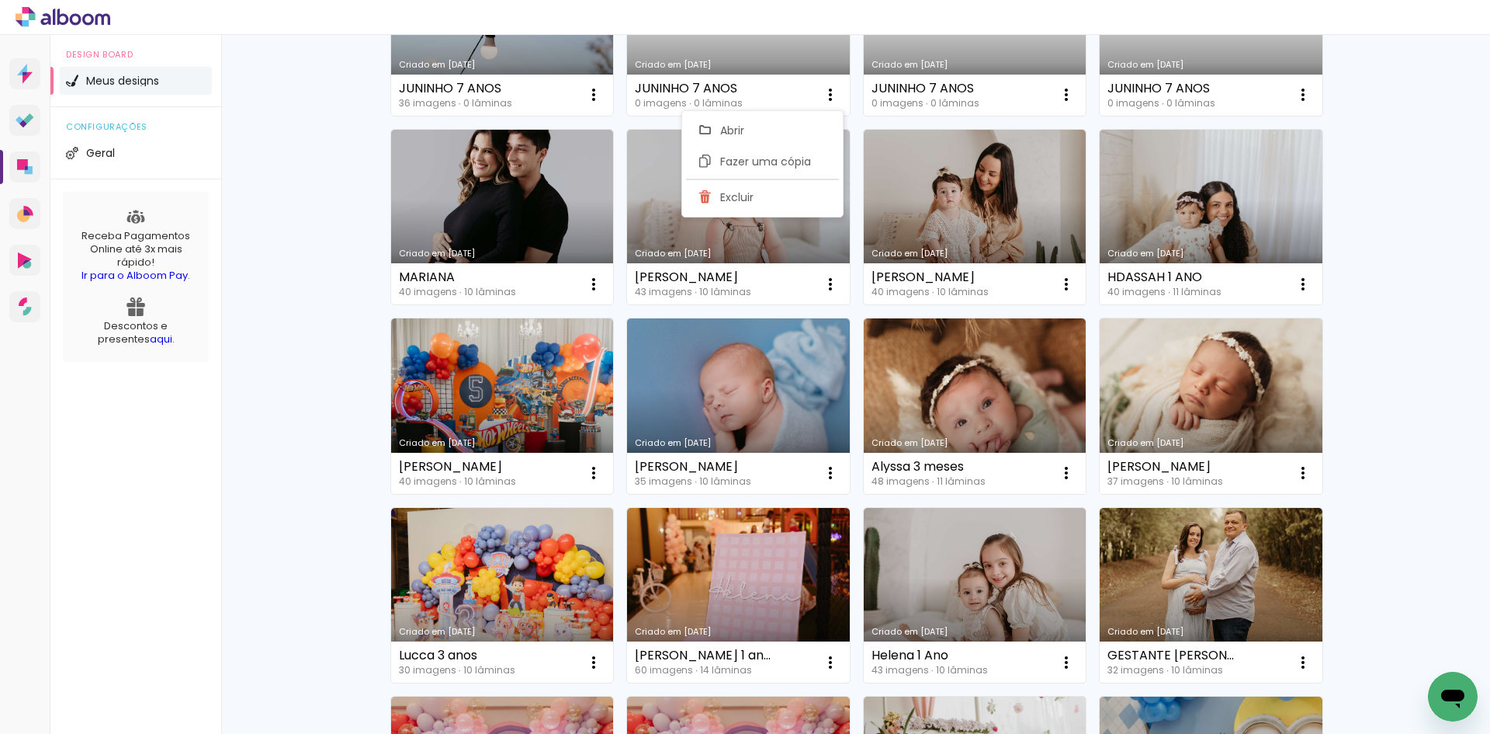
click at [741, 195] on span "Excluir" at bounding box center [736, 197] width 33 height 11
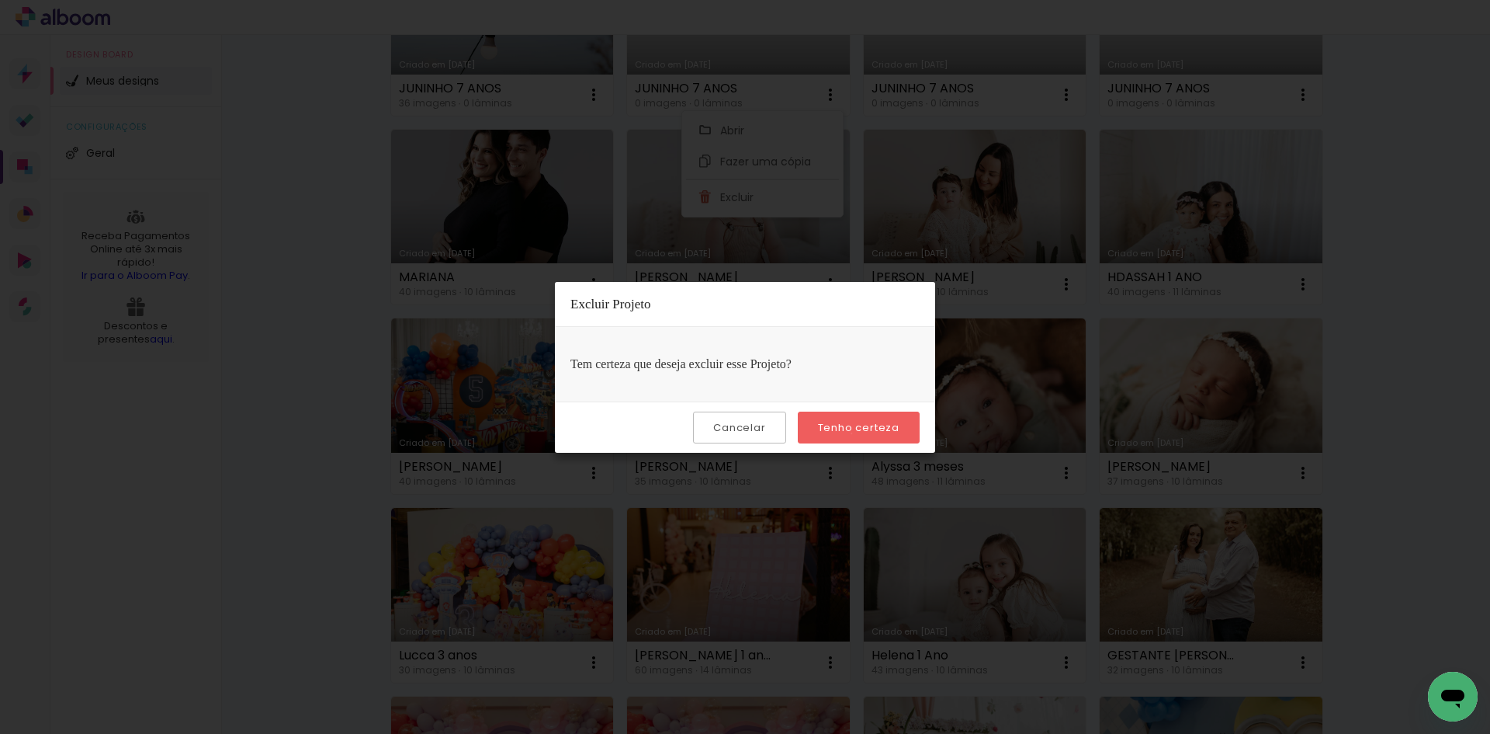
click at [0, 0] on slot "Tenho certeza" at bounding box center [0, 0] width 0 height 0
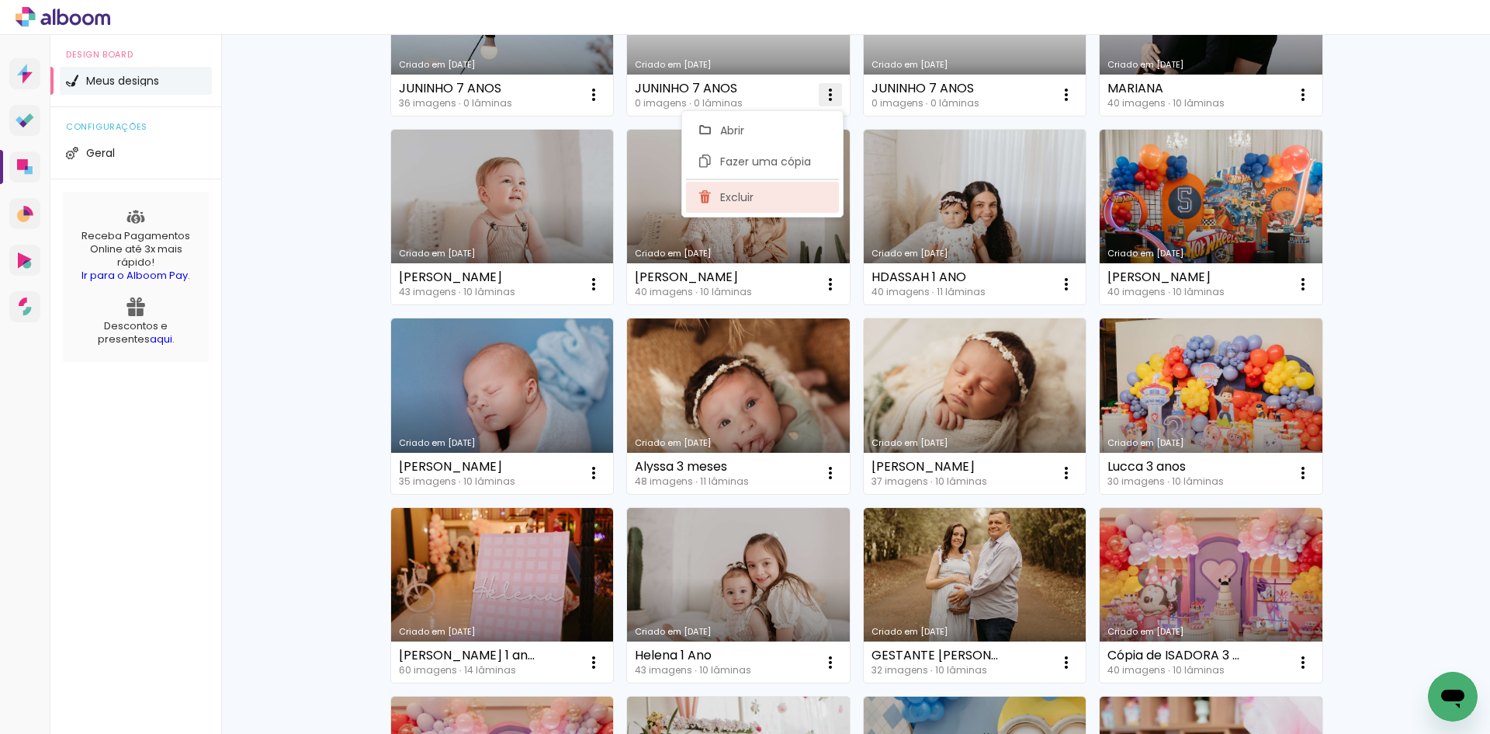
click at [762, 189] on paper-item "Excluir" at bounding box center [762, 197] width 153 height 31
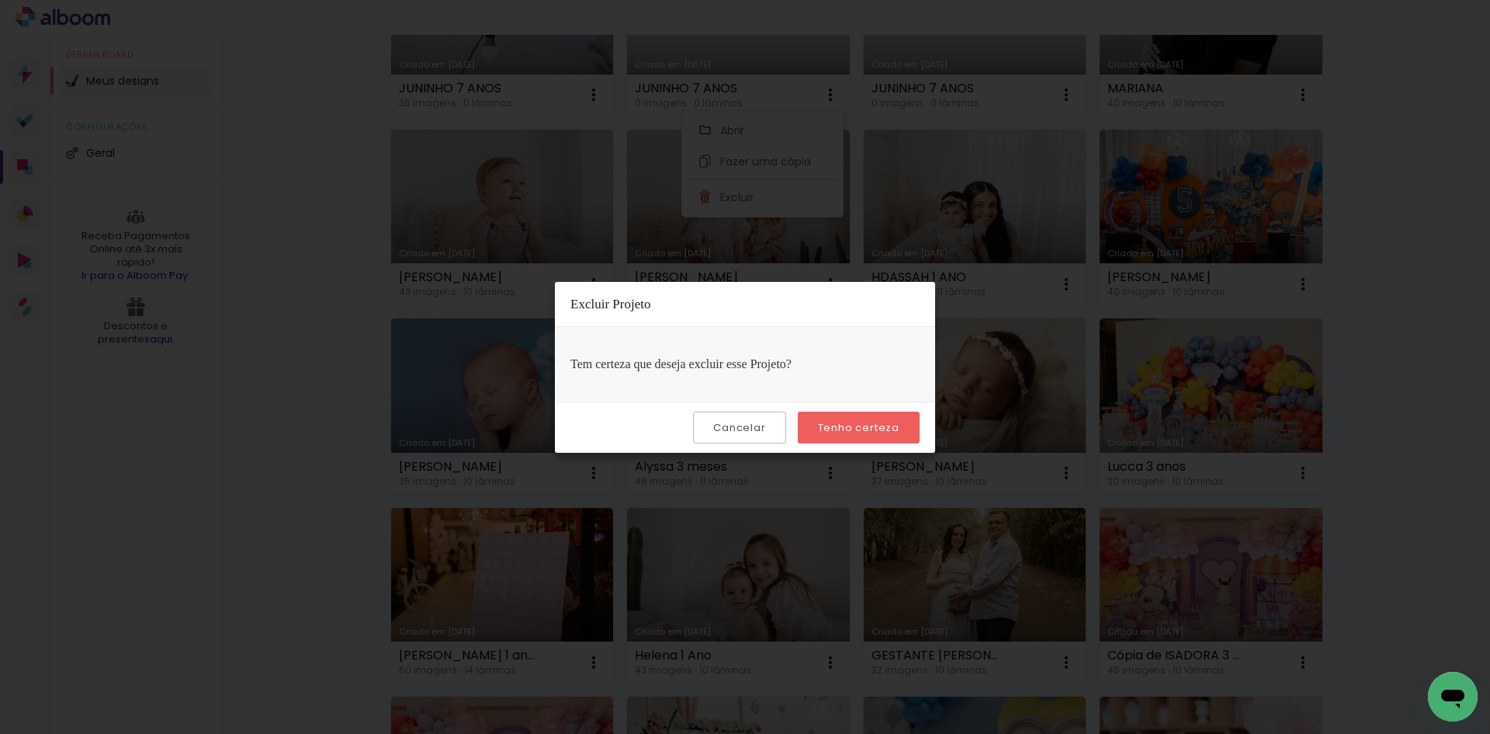
click at [861, 439] on paper-button "Tenho certeza" at bounding box center [859, 427] width 122 height 32
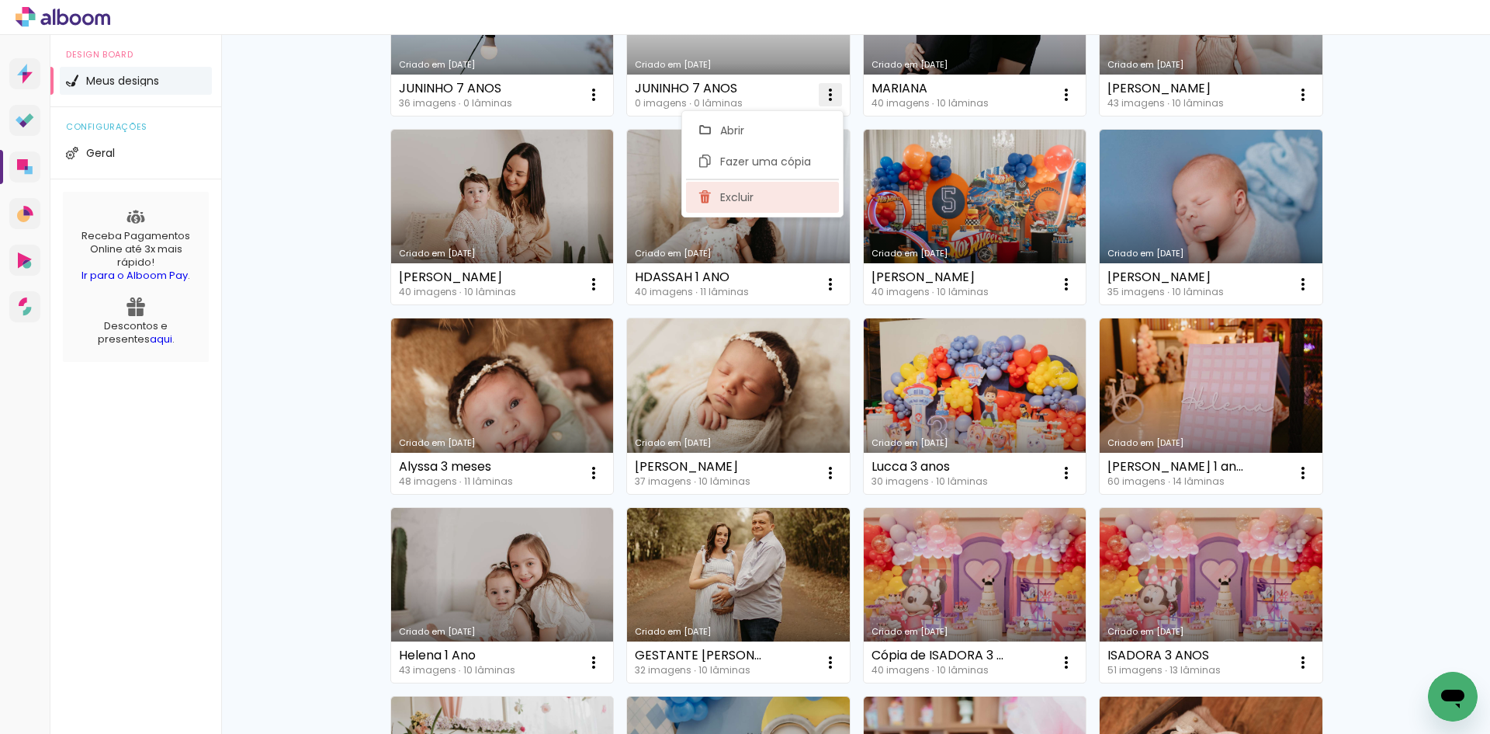
click at [749, 199] on span "Excluir" at bounding box center [736, 197] width 33 height 11
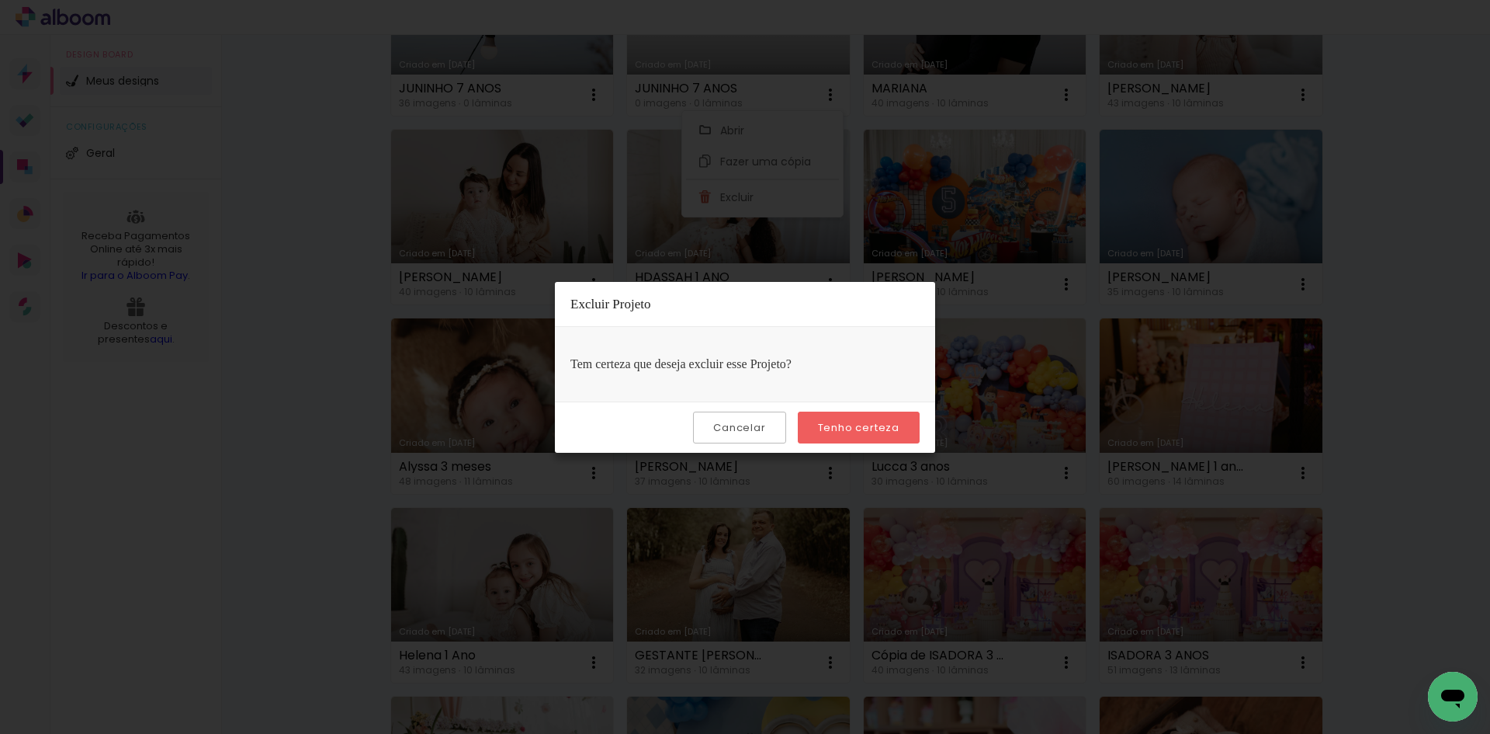
click at [0, 0] on slot "Tenho certeza" at bounding box center [0, 0] width 0 height 0
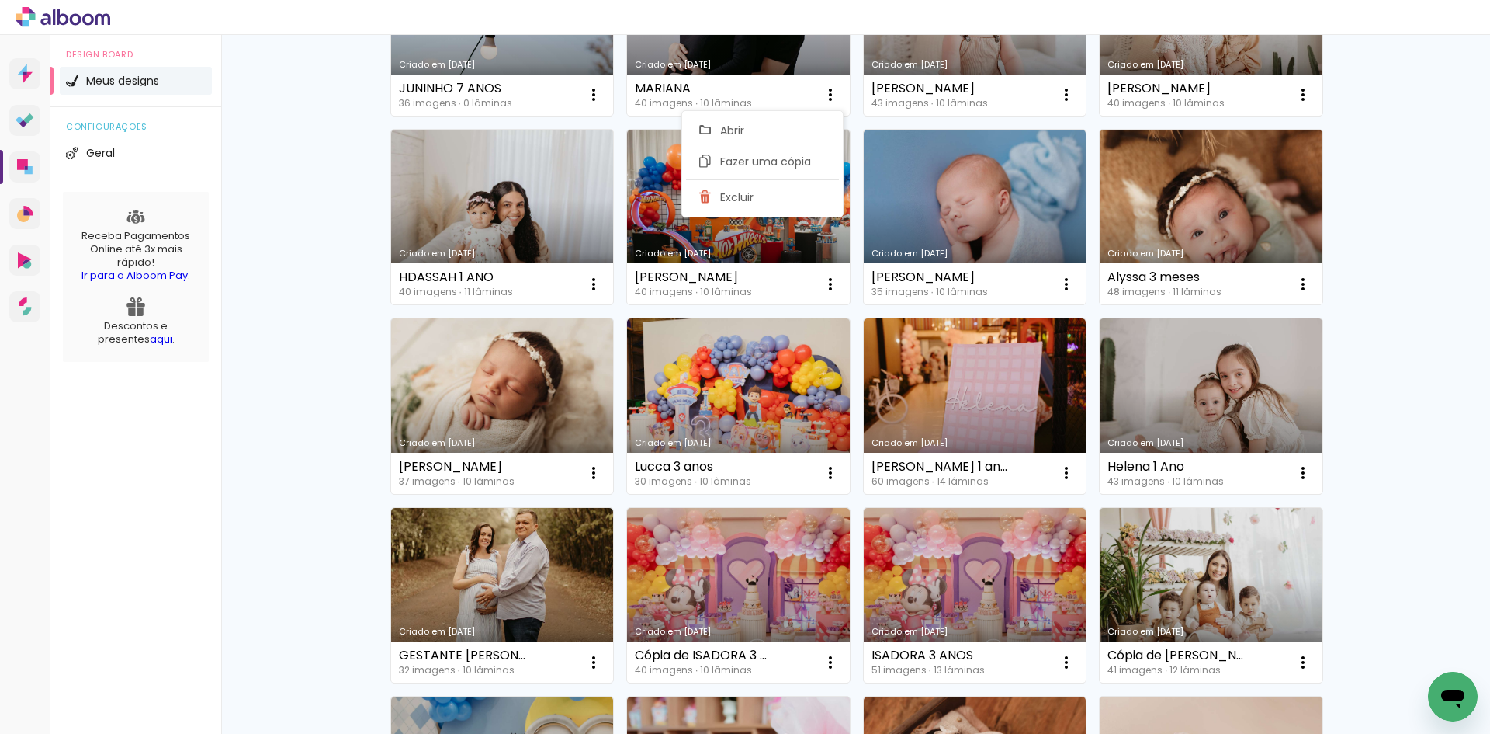
click at [314, 229] on div "Meus designs Crie e gerencie seus designs de álbum Criar um design Criado em 29…" at bounding box center [855, 601] width 1269 height 1650
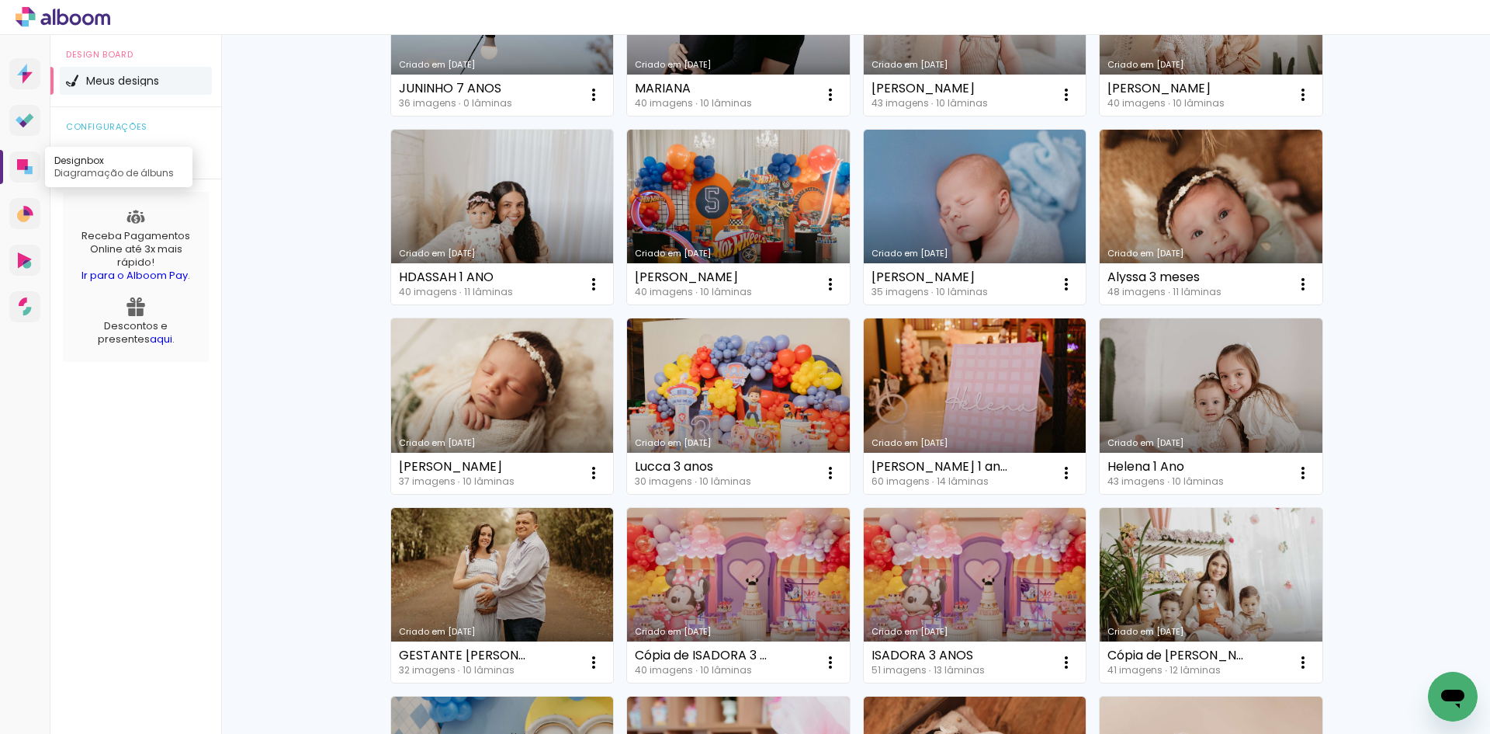
click at [29, 170] on icon at bounding box center [29, 170] width 8 height 8
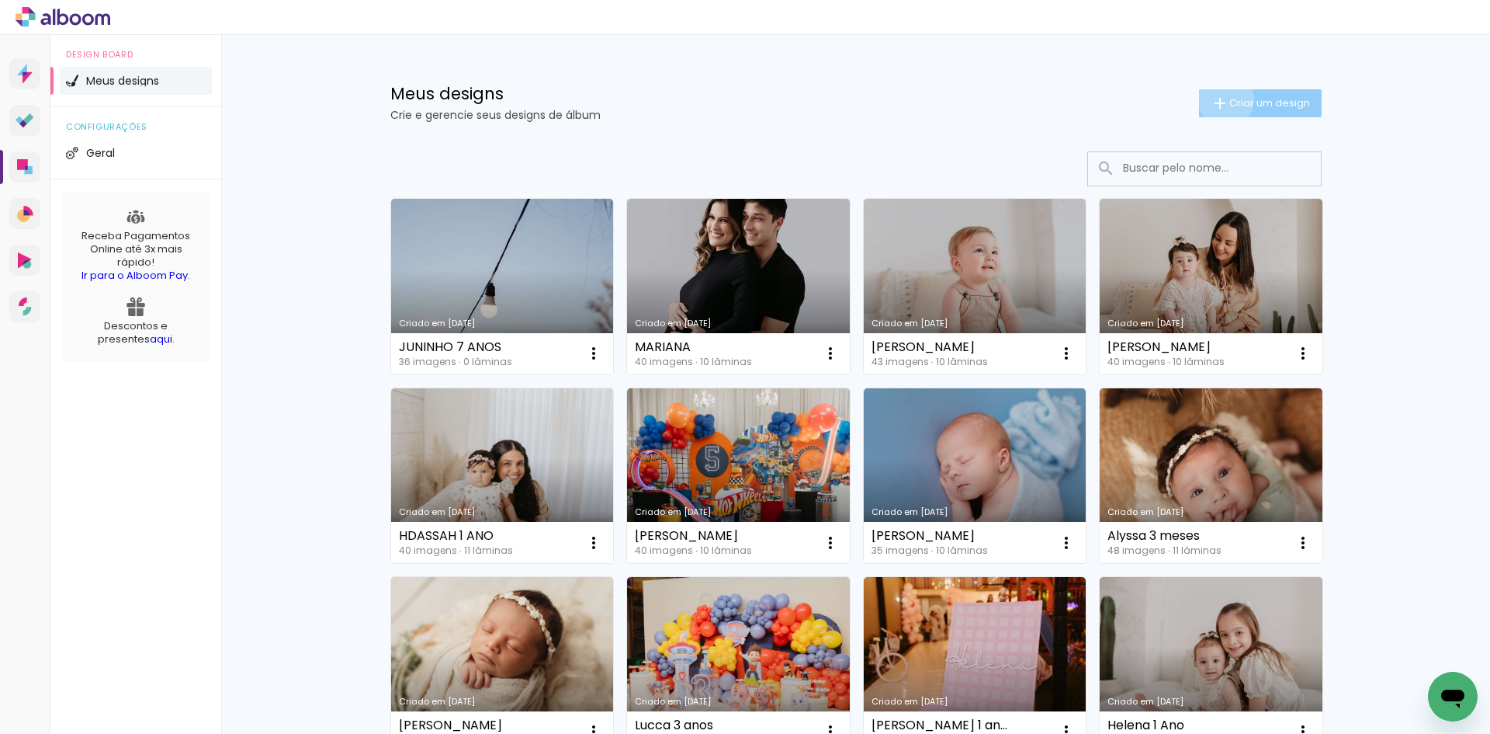
click at [1217, 99] on iron-icon at bounding box center [1220, 103] width 19 height 19
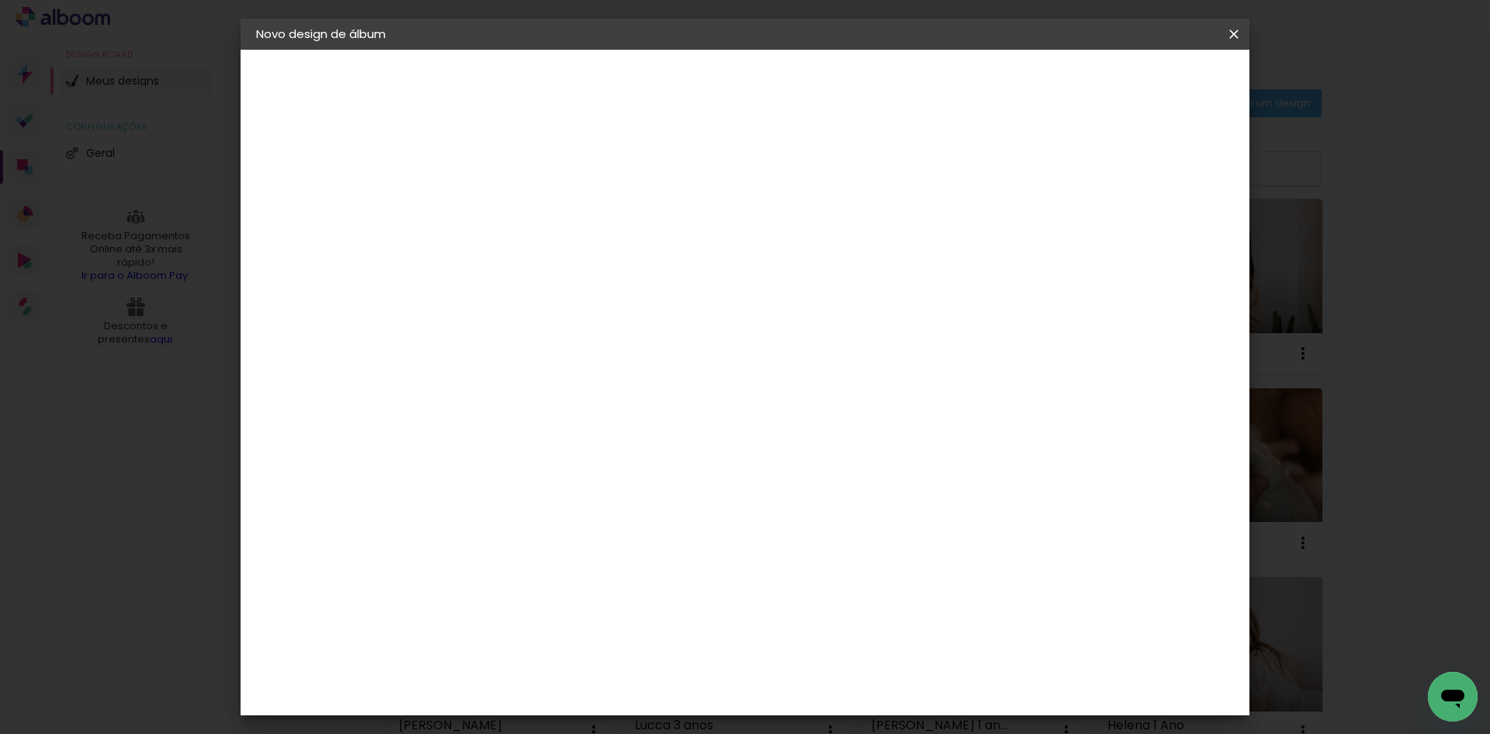
click at [515, 227] on paper-input-container "Título do álbum" at bounding box center [510, 209] width 11 height 40
click at [510, 212] on input at bounding box center [510, 208] width 0 height 24
type input "i"
type input "ISADORA 5 ANOS"
type paper-input "ISADORA 5 ANOS"
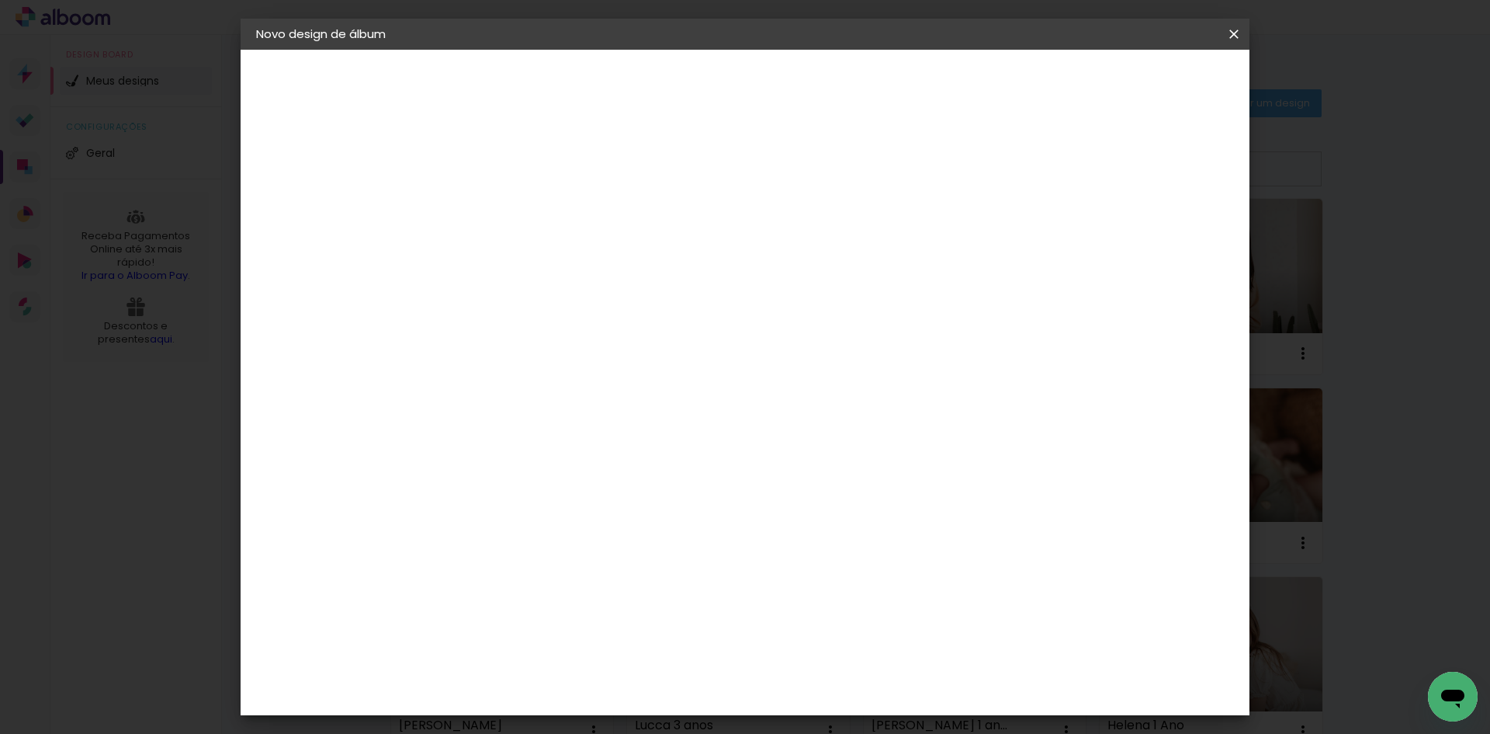
click at [669, 95] on paper-button "Avançar" at bounding box center [631, 82] width 76 height 26
click at [626, 297] on input at bounding box center [549, 295] width 157 height 19
type input "GRA"
type paper-input "GRA"
click at [536, 413] on div "Grafis" at bounding box center [518, 414] width 36 height 12
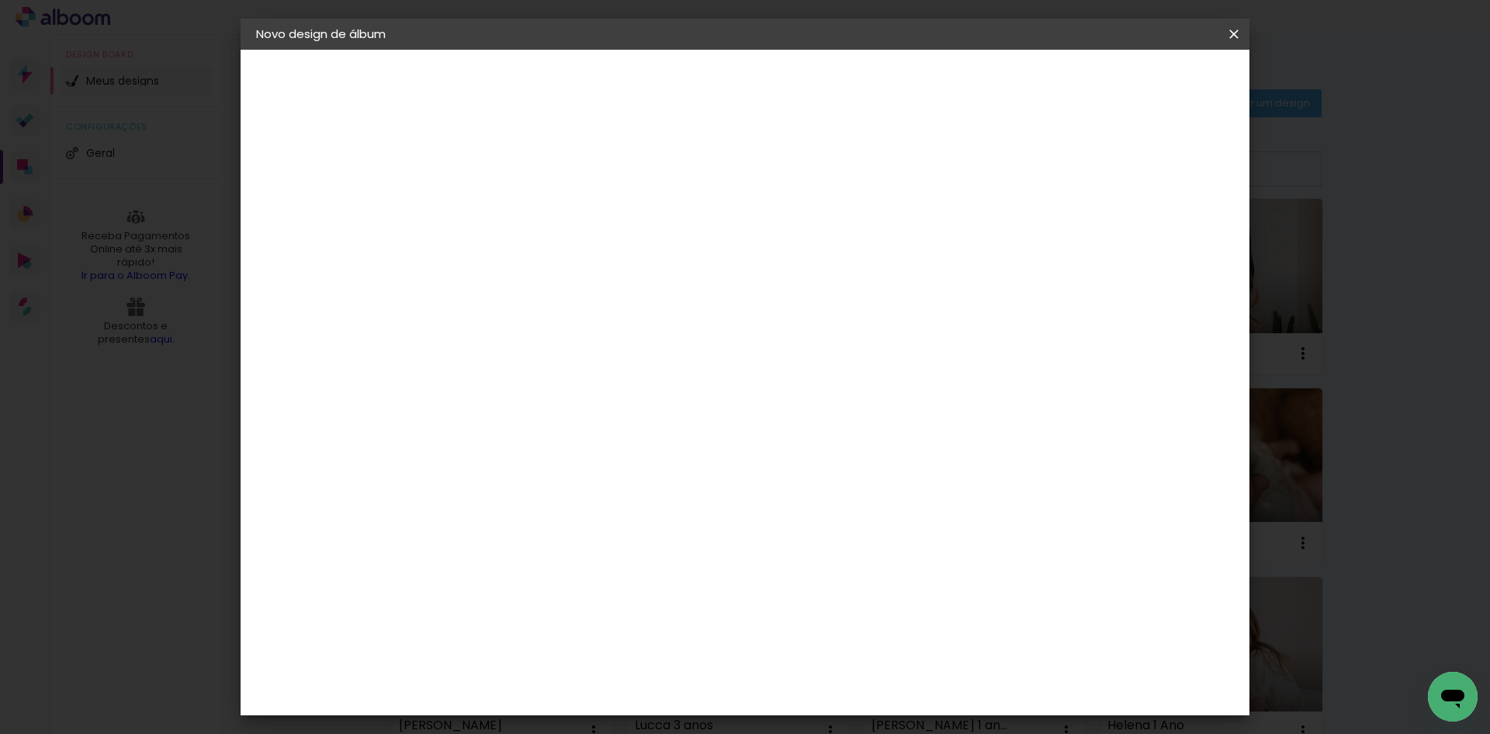
click at [0, 0] on slot "Avançar" at bounding box center [0, 0] width 0 height 0
click at [595, 269] on paper-input-container "Linha" at bounding box center [550, 272] width 90 height 40
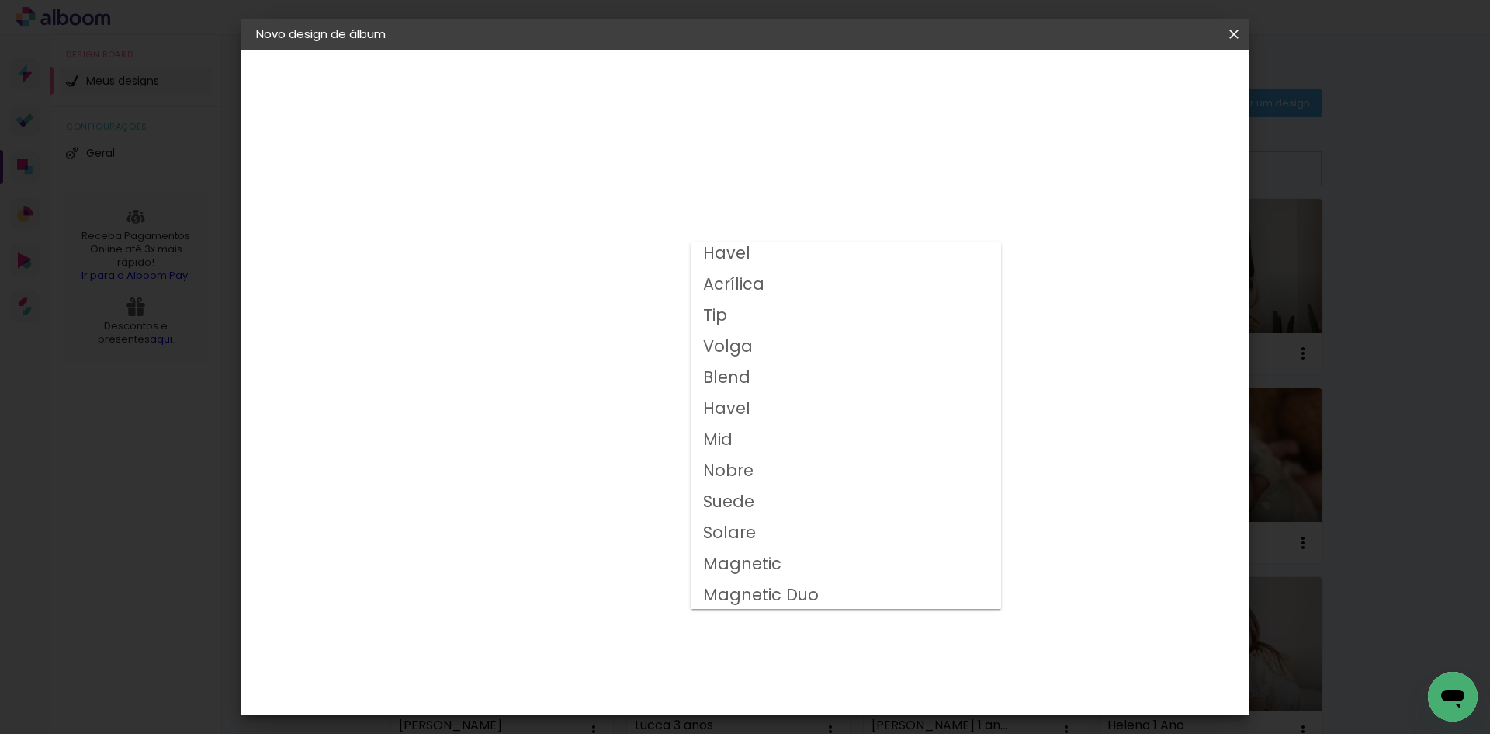
scroll to position [99, 0]
click at [751, 336] on paper-item "Volga" at bounding box center [846, 345] width 311 height 31
type input "Volga"
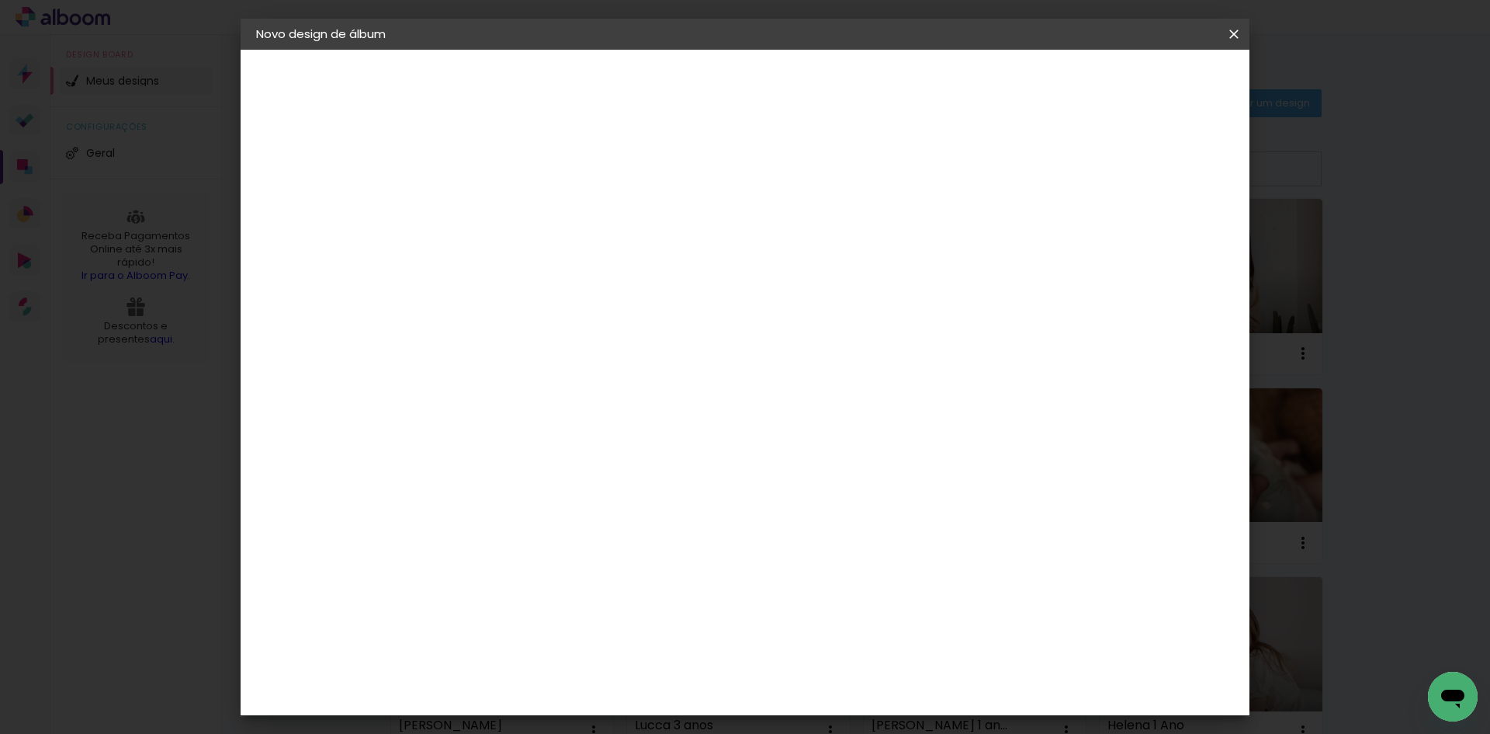
scroll to position [174, 0]
click at [615, 533] on span "20x20" at bounding box center [579, 553] width 72 height 41
click at [0, 0] on slot "Avançar" at bounding box center [0, 0] width 0 height 0
click at [1049, 168] on div at bounding box center [1043, 168] width 14 height 14
type paper-checkbox "on"
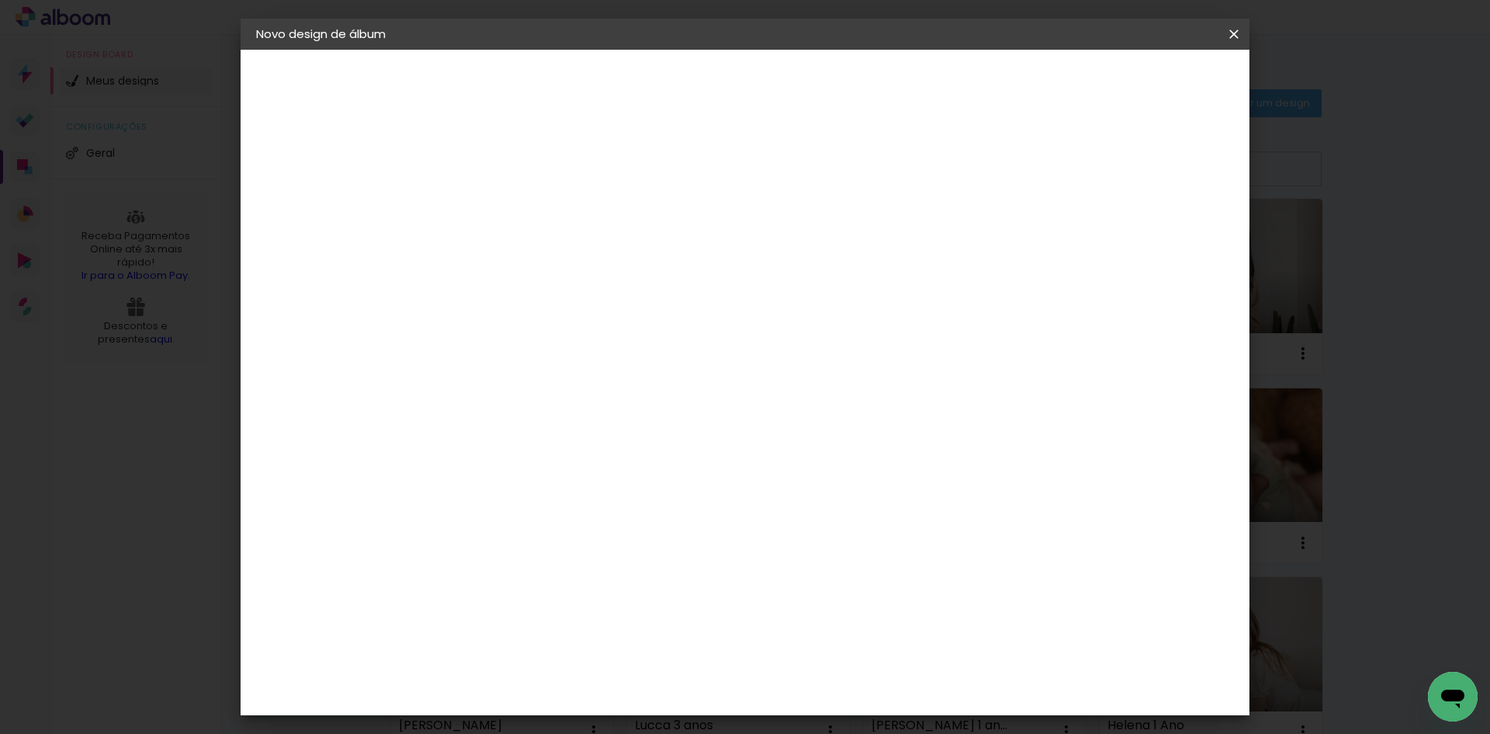
click at [1137, 88] on span "Iniciar design" at bounding box center [1102, 82] width 71 height 11
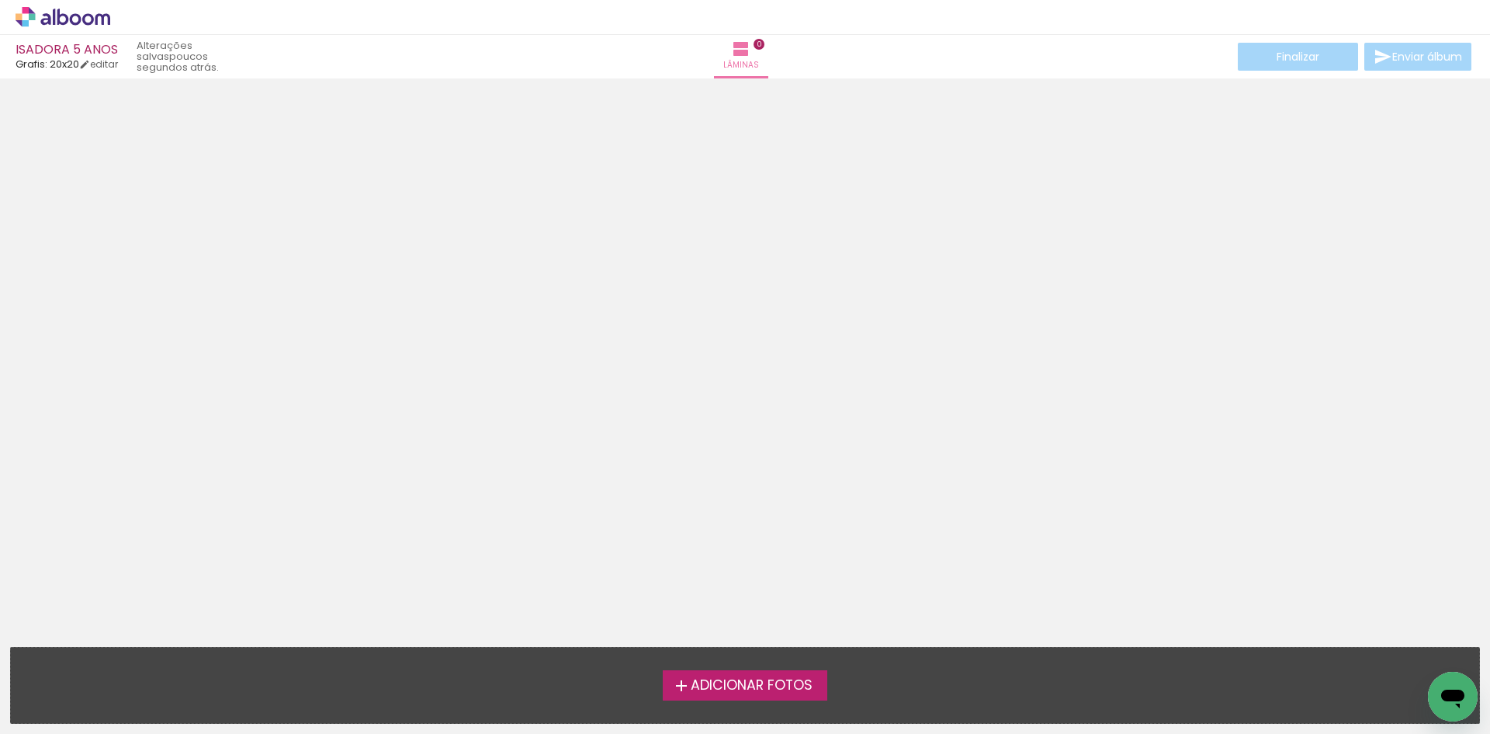
click at [796, 694] on label "Adicionar Fotos" at bounding box center [745, 684] width 165 height 29
click at [0, 0] on input "file" at bounding box center [0, 0] width 0 height 0
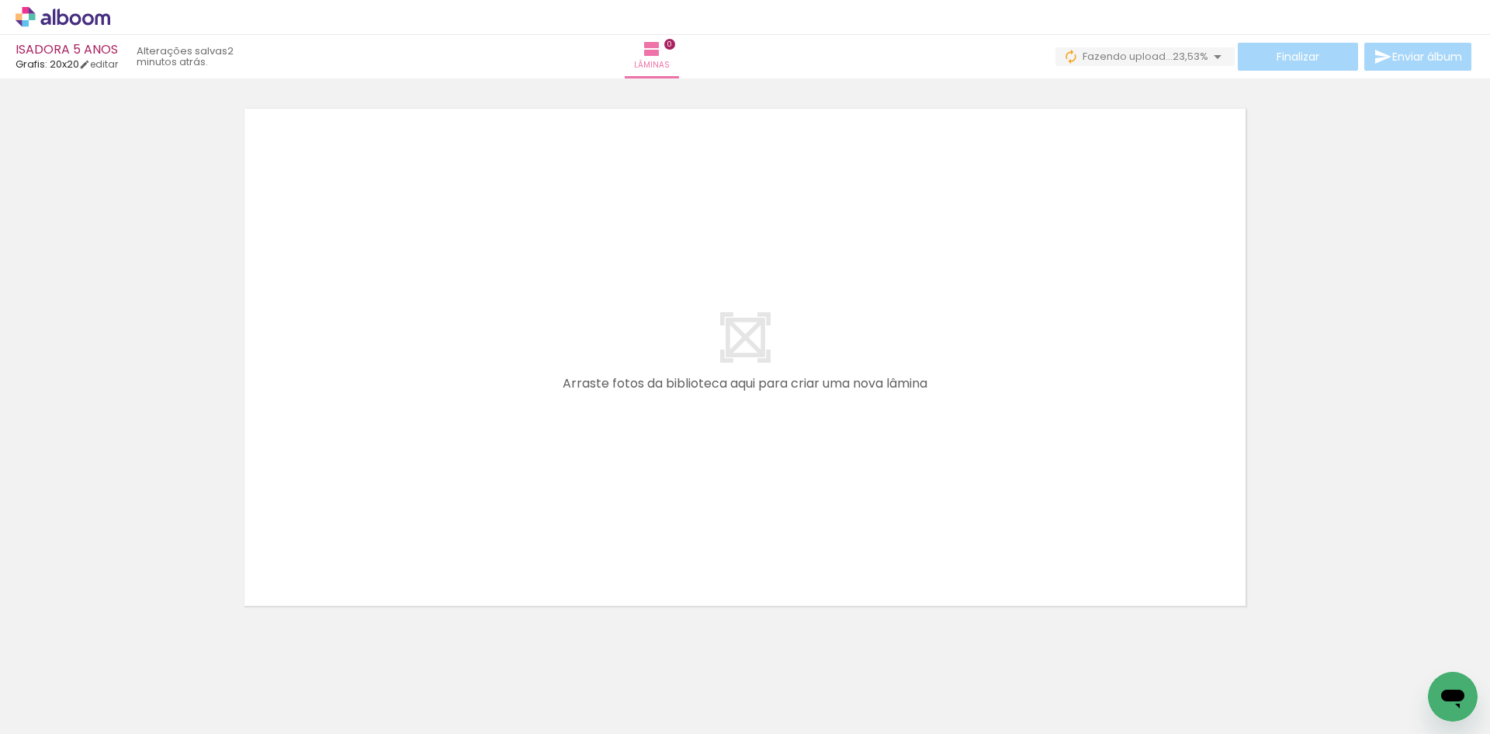
click at [1209, 56] on iron-icon at bounding box center [1218, 56] width 19 height 19
